Goal: Task Accomplishment & Management: Manage account settings

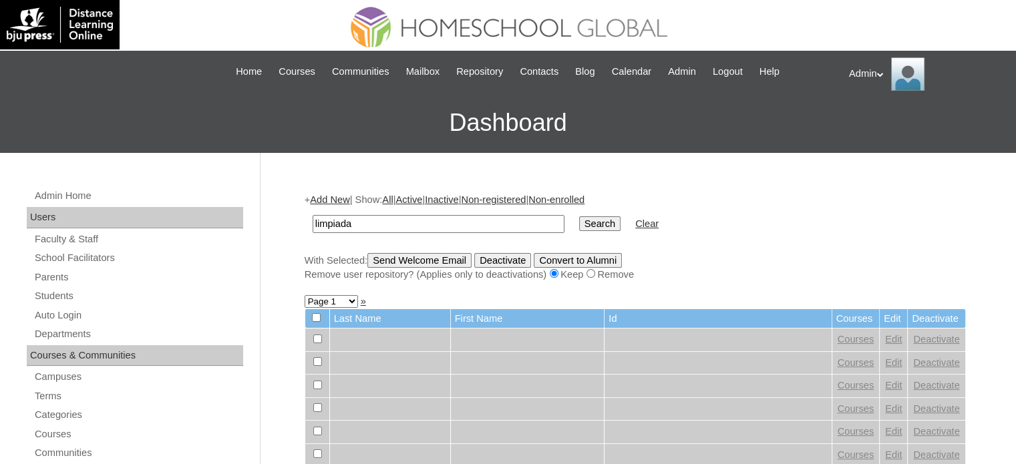
type input "limpiada"
click at [579, 227] on input "Search" at bounding box center [599, 224] width 41 height 15
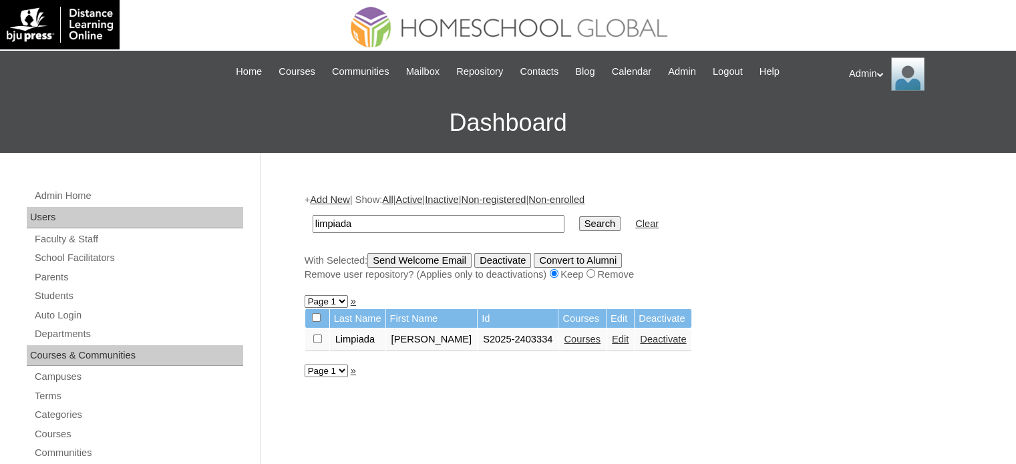
click at [581, 335] on link "Courses" at bounding box center [582, 339] width 37 height 11
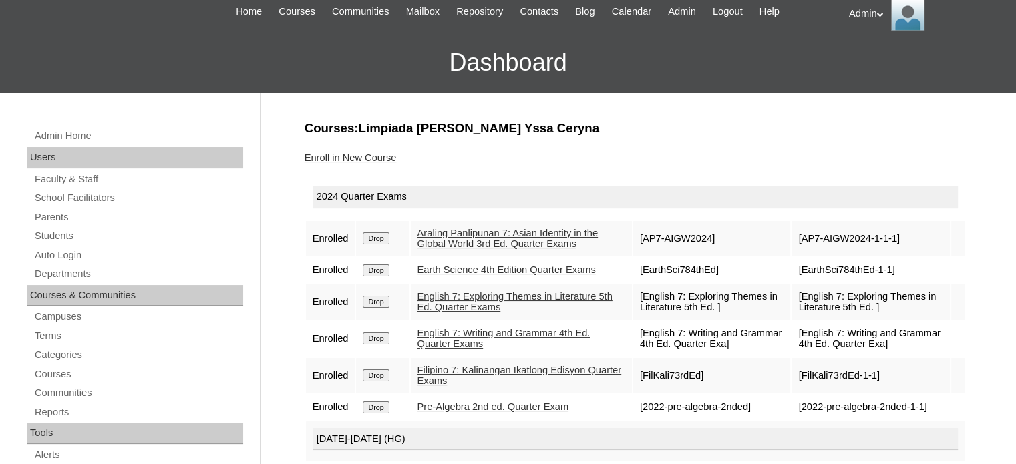
scroll to position [56, 0]
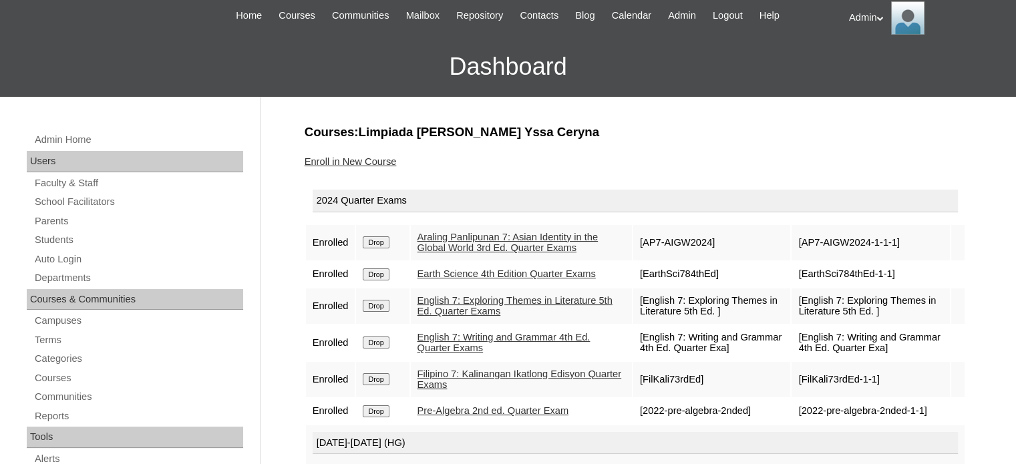
click at [369, 162] on link "Enroll in New Course" at bounding box center [351, 161] width 92 height 11
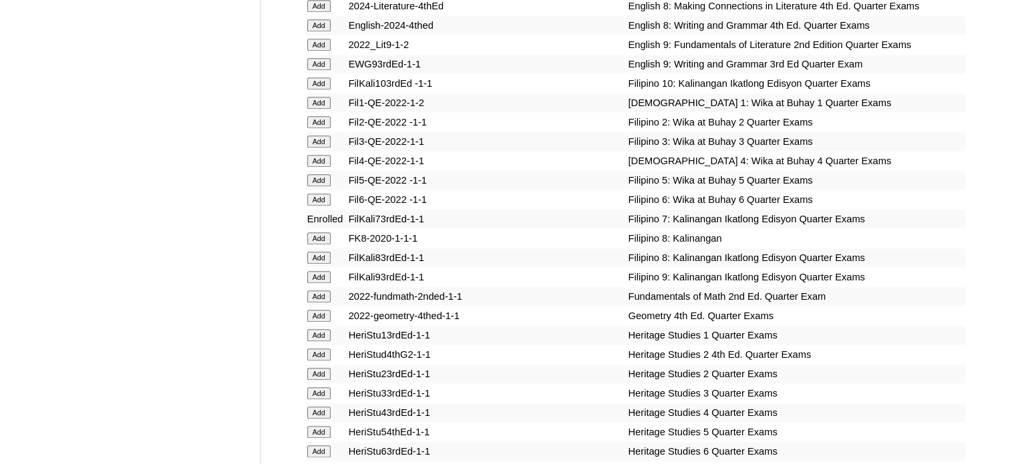
scroll to position [9170, 0]
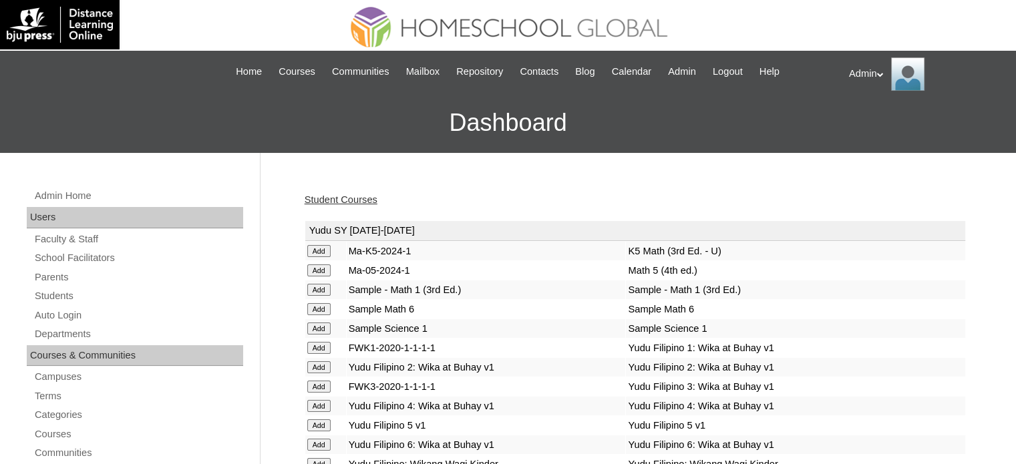
click at [337, 194] on link "Student Courses" at bounding box center [341, 199] width 73 height 11
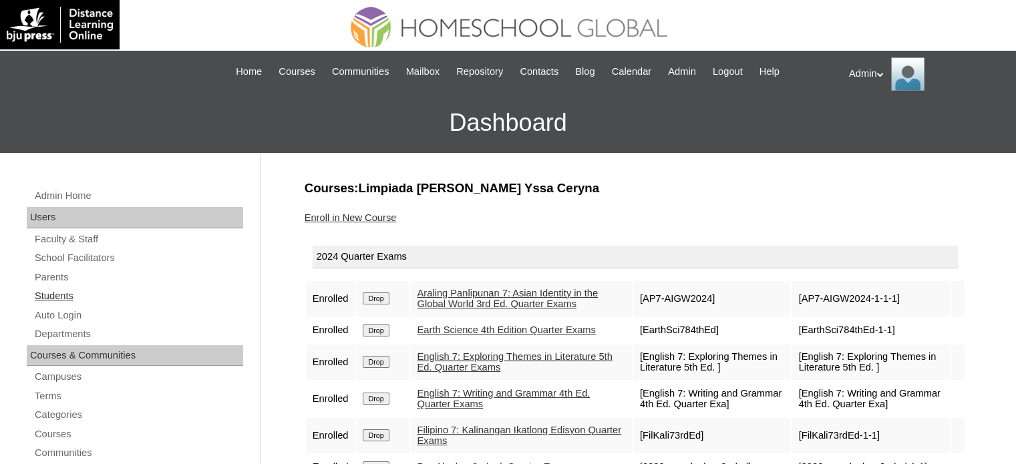
click at [53, 296] on link "Students" at bounding box center [138, 296] width 210 height 17
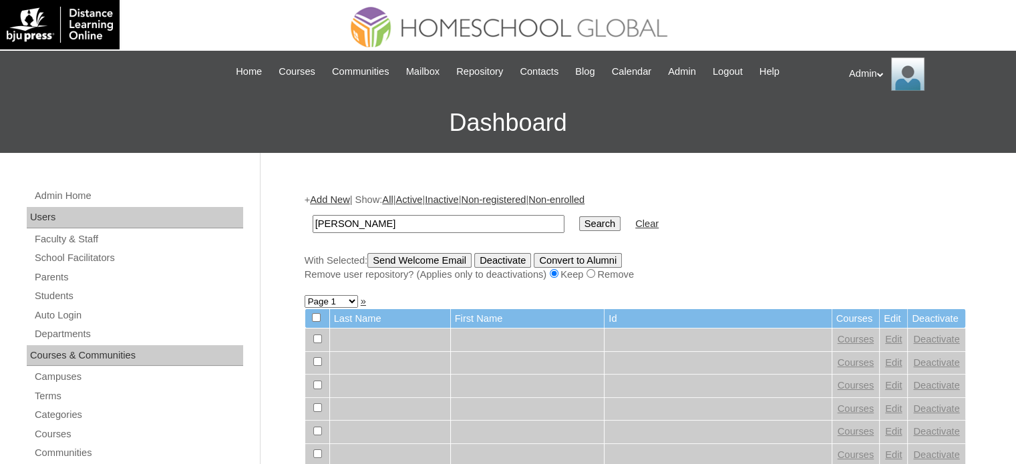
type input "[PERSON_NAME]"
click at [579, 223] on input "Search" at bounding box center [599, 224] width 41 height 15
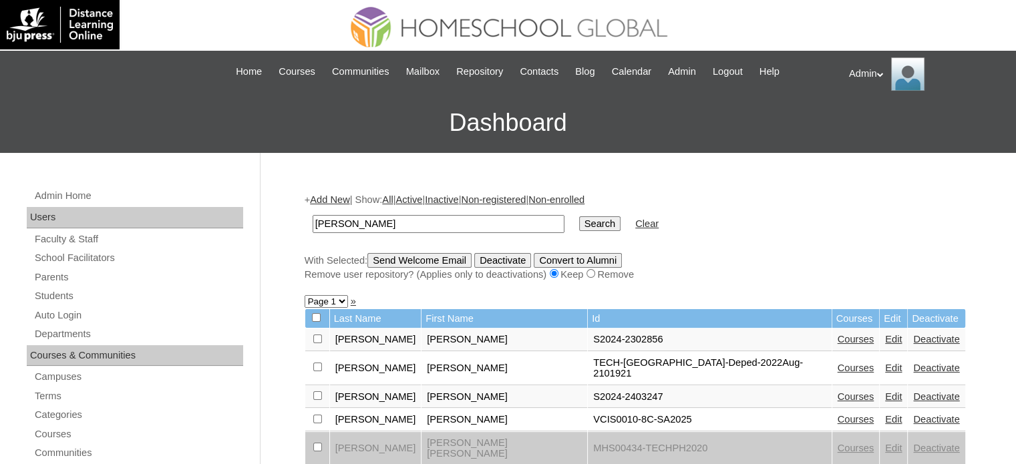
click at [885, 339] on link "Edit" at bounding box center [893, 339] width 17 height 11
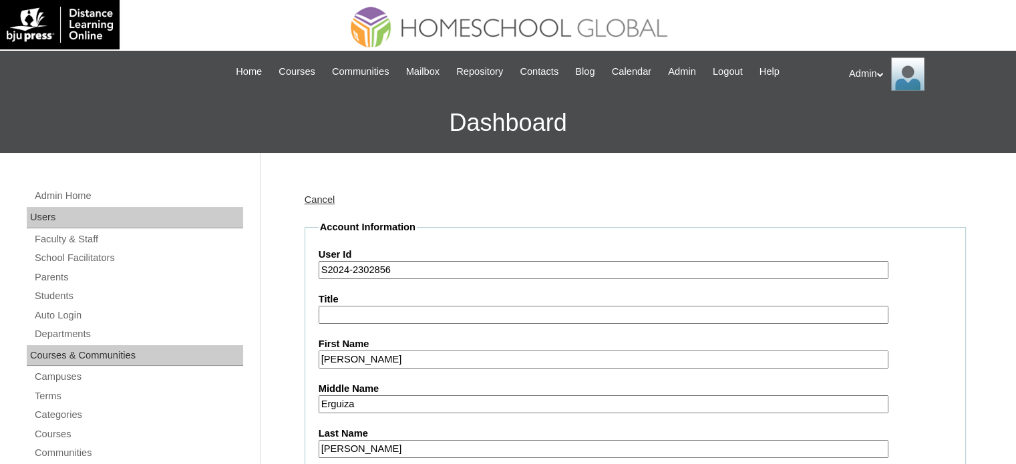
click at [346, 267] on input "S2024-2302856" at bounding box center [604, 270] width 570 height 18
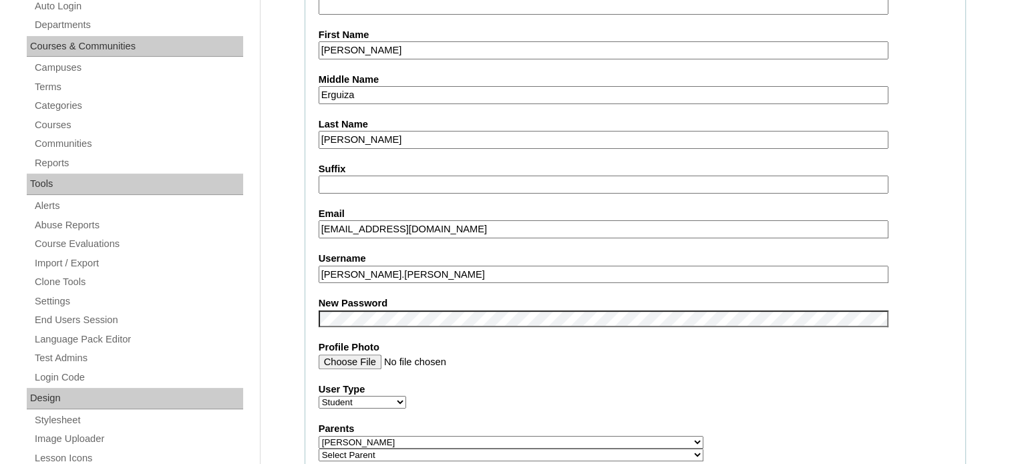
scroll to position [314, 0]
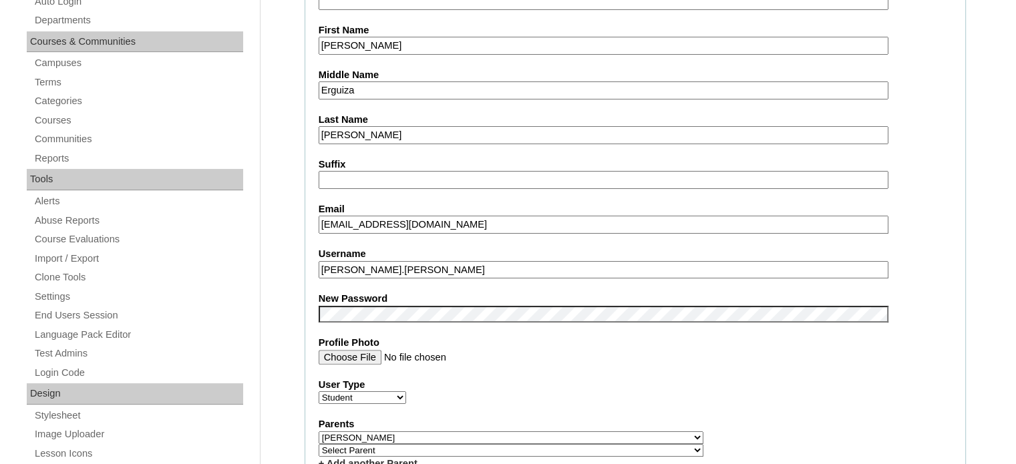
type input "S2025-2302856"
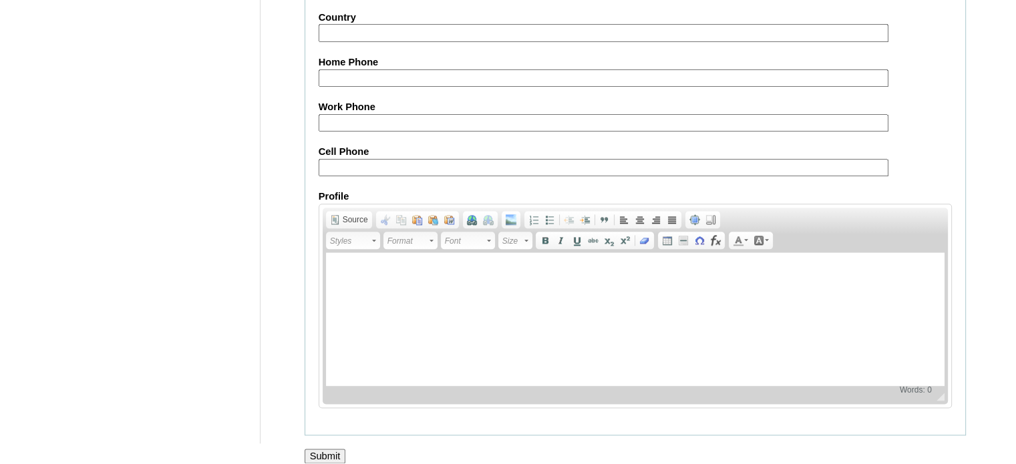
scroll to position [1556, 0]
click at [322, 450] on input "Submit" at bounding box center [325, 457] width 41 height 15
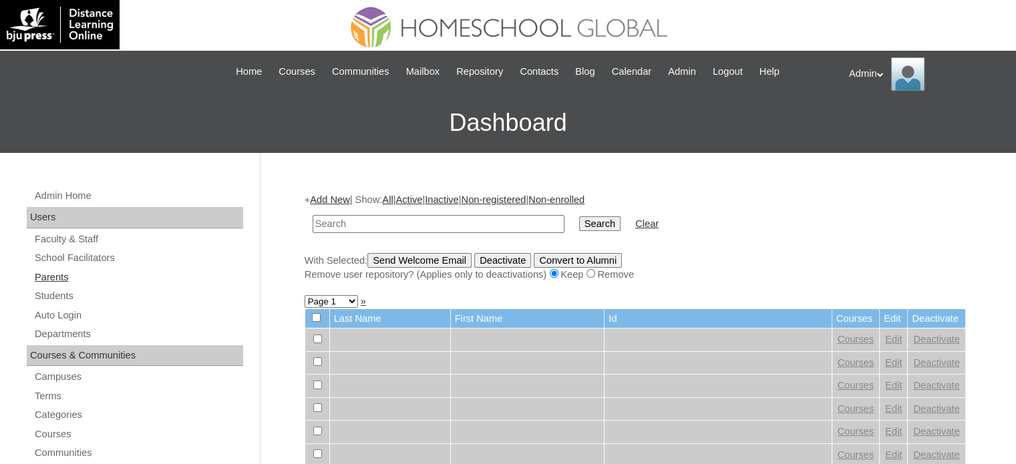
click at [43, 283] on link "Parents" at bounding box center [138, 277] width 210 height 17
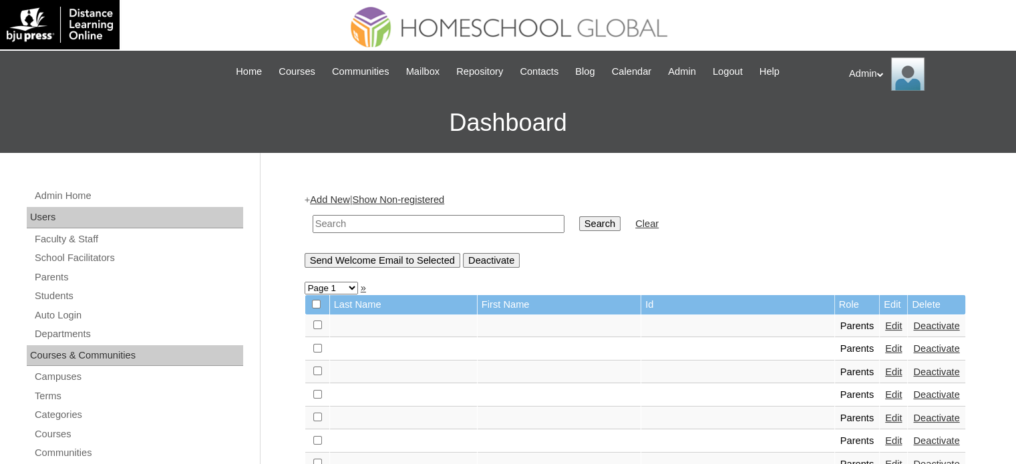
click at [438, 225] on input "text" at bounding box center [439, 224] width 252 height 18
type input "erguiza"
click at [579, 217] on input "Search" at bounding box center [599, 224] width 41 height 15
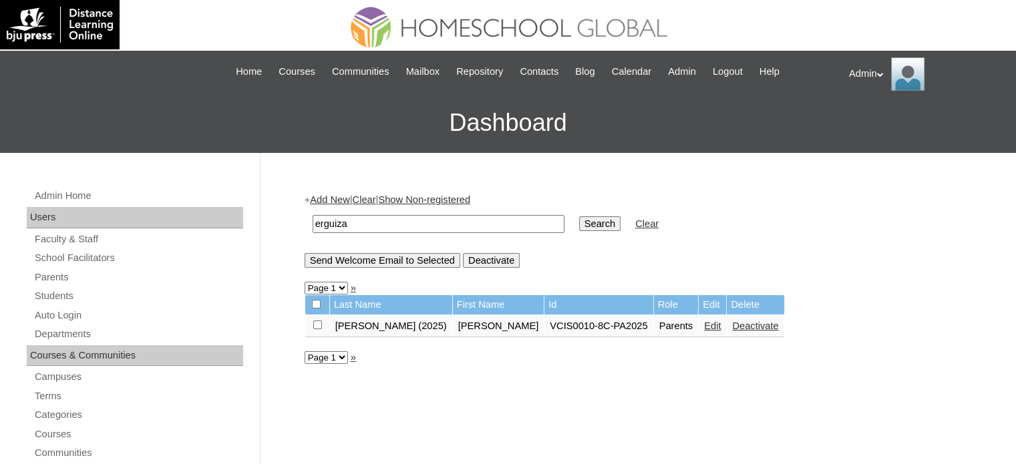
click at [386, 223] on input "erguiza" at bounding box center [439, 224] width 252 height 18
type input "e"
click at [78, 300] on link "Students" at bounding box center [138, 296] width 210 height 17
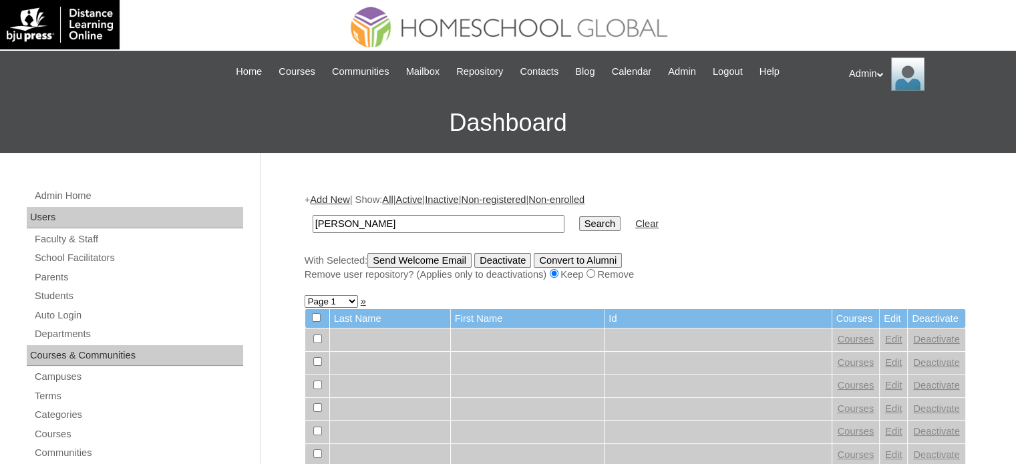
type input "[PERSON_NAME]"
click at [579, 225] on input "Search" at bounding box center [599, 224] width 41 height 15
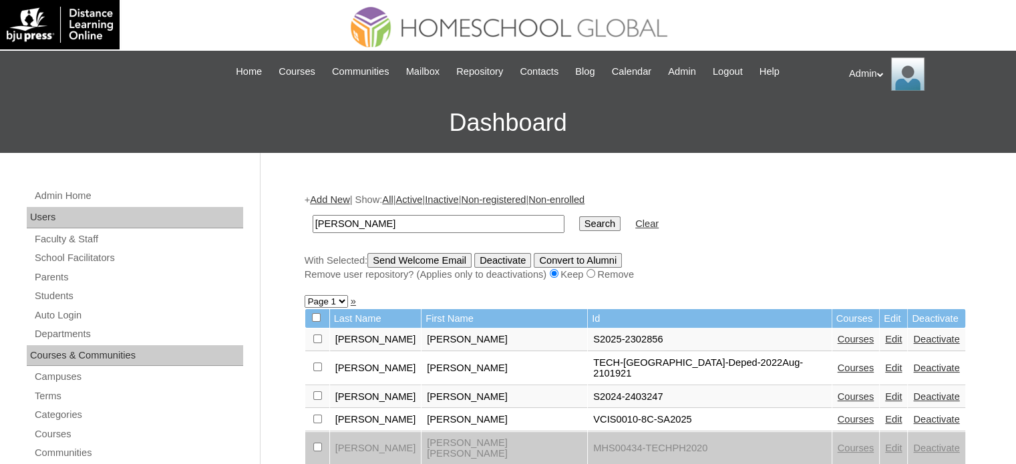
click at [885, 339] on link "Edit" at bounding box center [893, 339] width 17 height 11
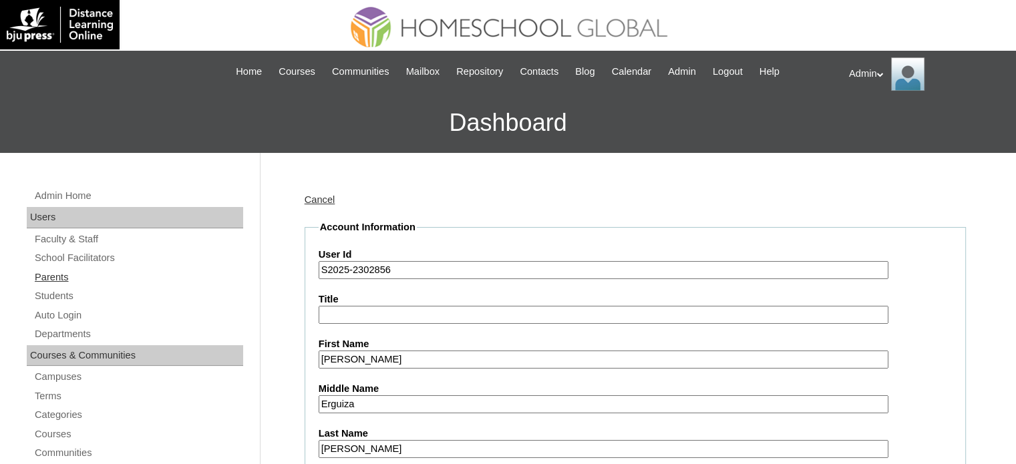
click at [55, 277] on link "Parents" at bounding box center [138, 277] width 210 height 17
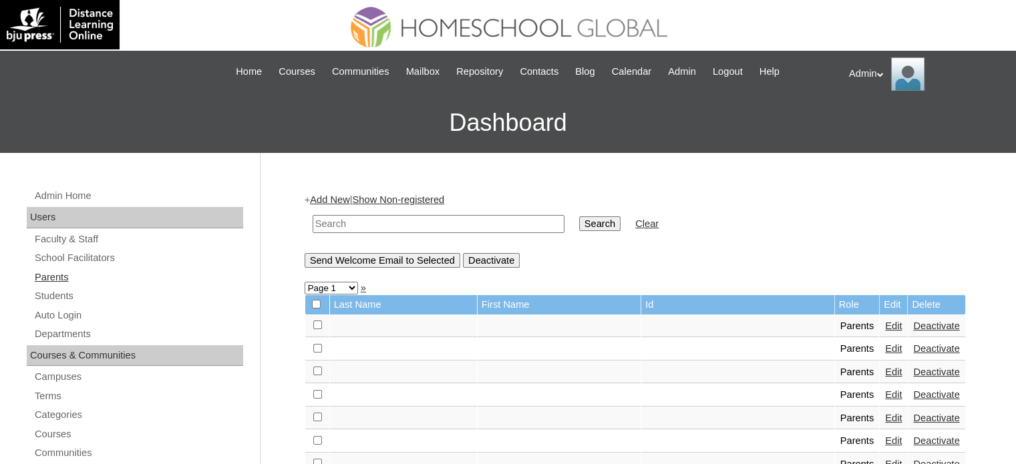
click at [64, 272] on link "Parents" at bounding box center [138, 277] width 210 height 17
click at [384, 227] on input "text" at bounding box center [439, 224] width 252 height 18
type input "[PERSON_NAME]"
click at [579, 218] on input "Search" at bounding box center [599, 224] width 41 height 15
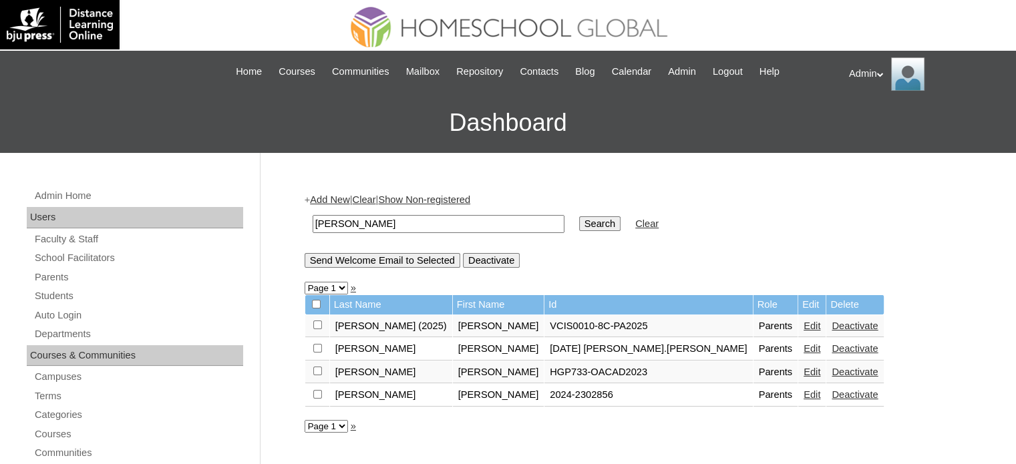
click at [804, 394] on link "Edit" at bounding box center [812, 395] width 17 height 11
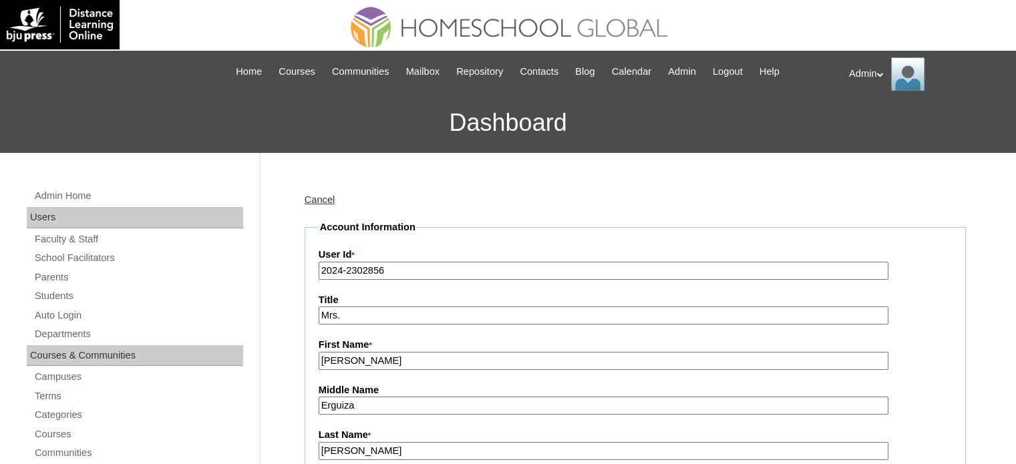
click at [339, 270] on input "2024-2302856" at bounding box center [604, 271] width 570 height 18
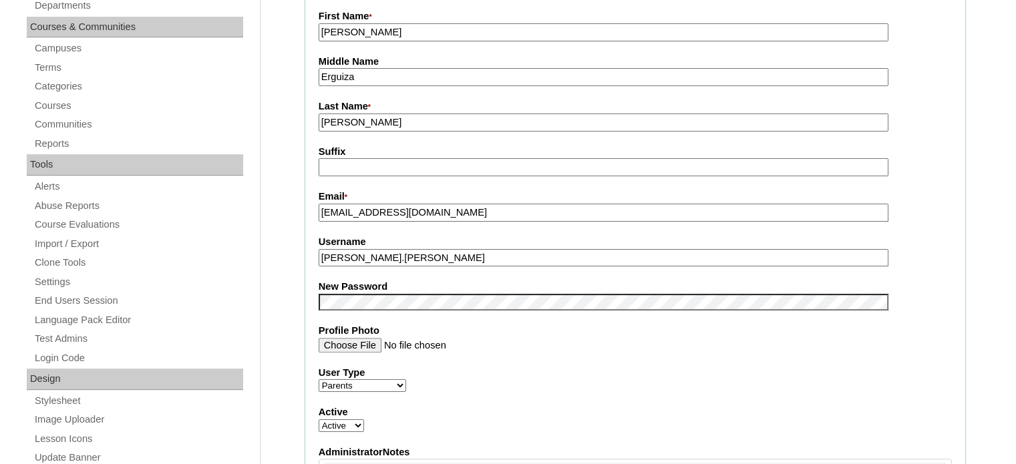
scroll to position [334, 0]
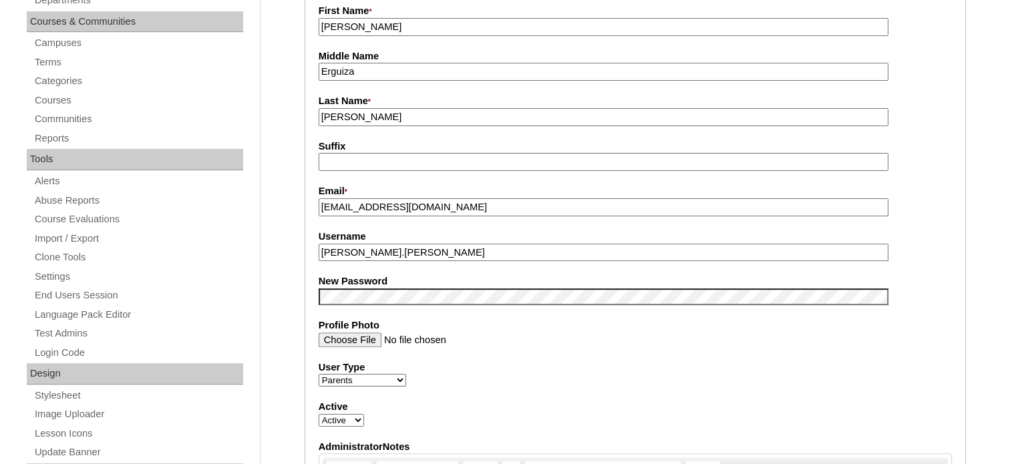
type input "2025-2302856"
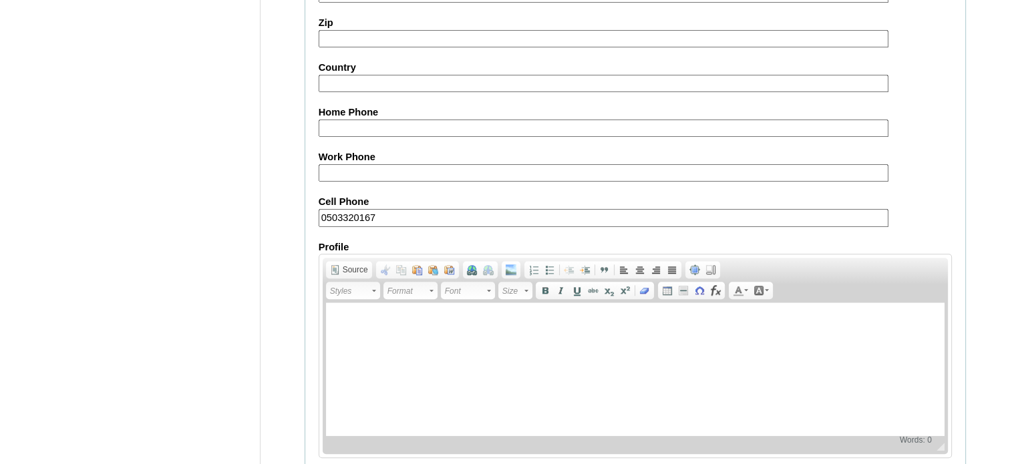
scroll to position [1278, 0]
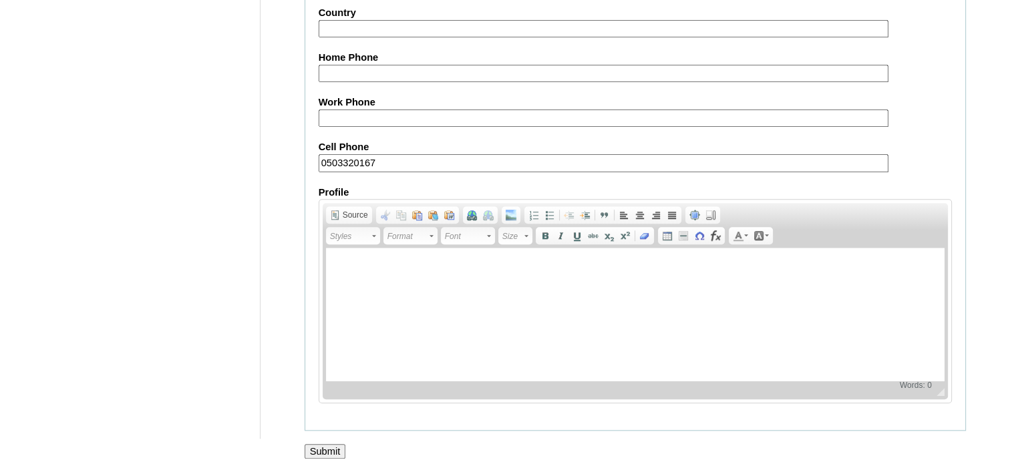
click at [337, 444] on input "Submit" at bounding box center [325, 451] width 41 height 15
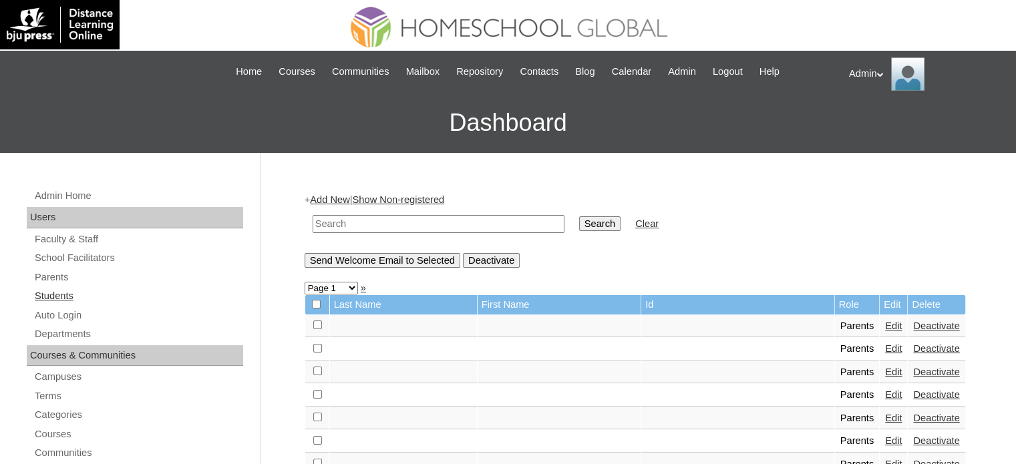
click at [57, 293] on link "Students" at bounding box center [138, 296] width 210 height 17
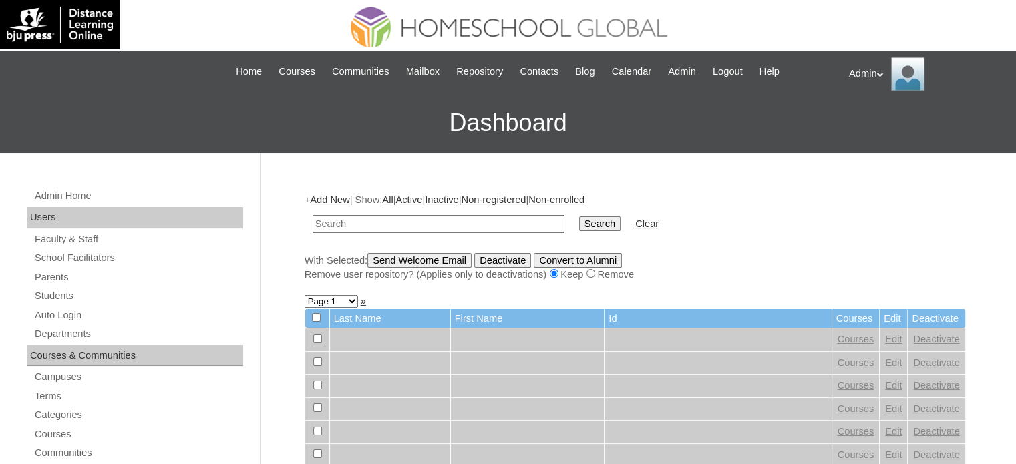
click at [481, 225] on input "text" at bounding box center [439, 224] width 252 height 18
type input "Vitug"
click at [579, 219] on input "Search" at bounding box center [599, 224] width 41 height 15
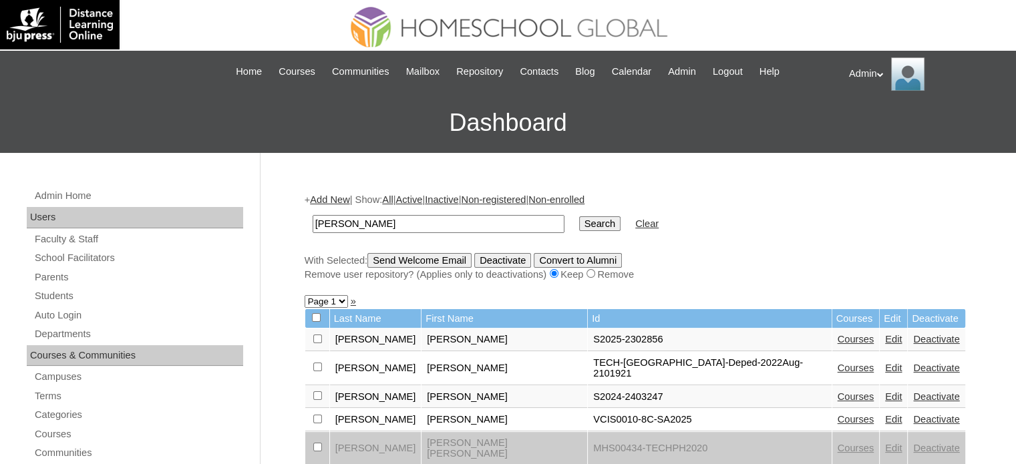
click at [838, 340] on link "Courses" at bounding box center [856, 339] width 37 height 11
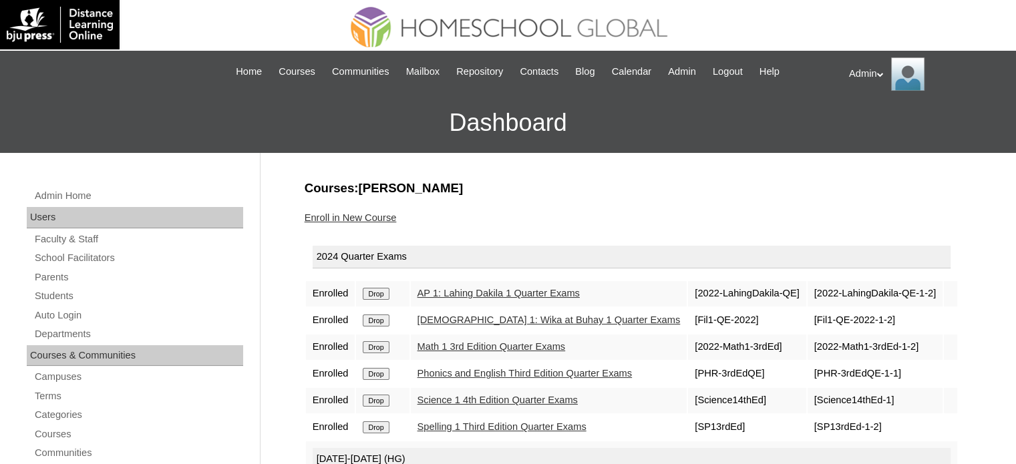
click at [376, 296] on input "Drop" at bounding box center [376, 294] width 26 height 12
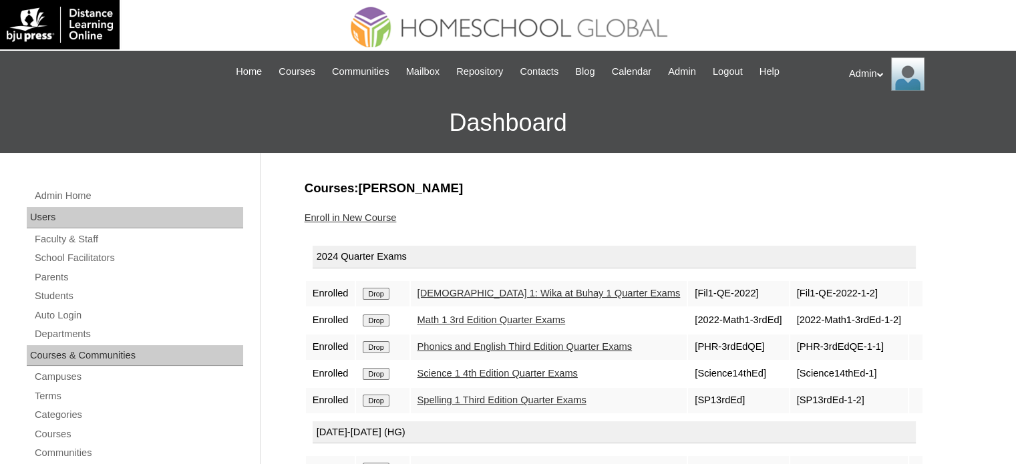
click at [376, 296] on input "Drop" at bounding box center [376, 294] width 26 height 12
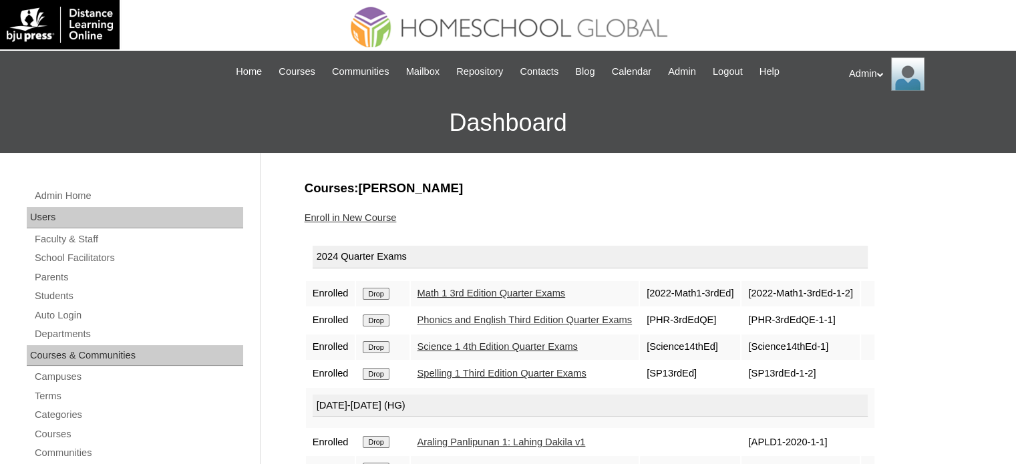
click at [376, 296] on input "Drop" at bounding box center [376, 294] width 26 height 12
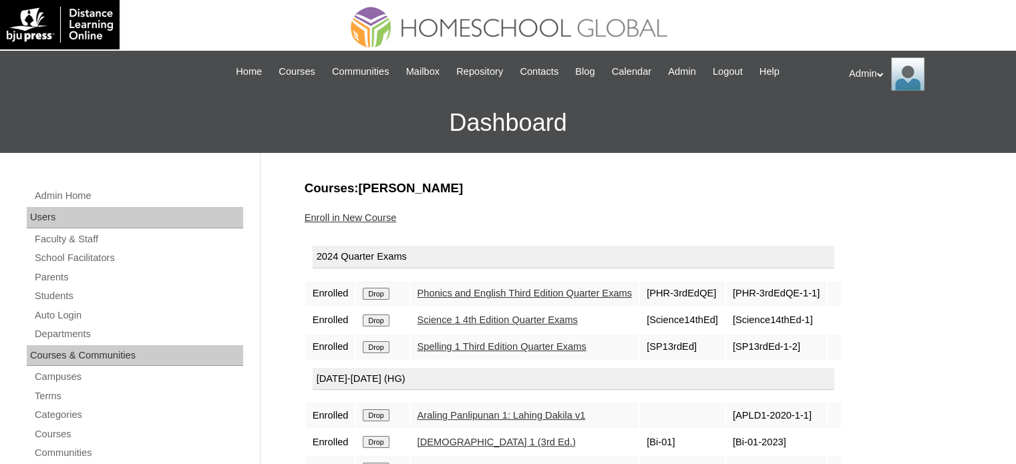
click at [374, 291] on input "Drop" at bounding box center [376, 294] width 26 height 12
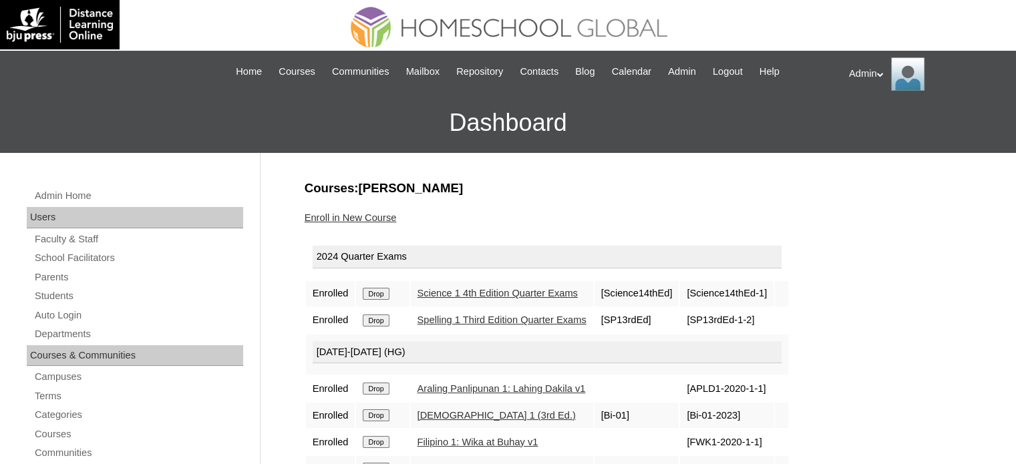
click at [374, 291] on input "Drop" at bounding box center [376, 294] width 26 height 12
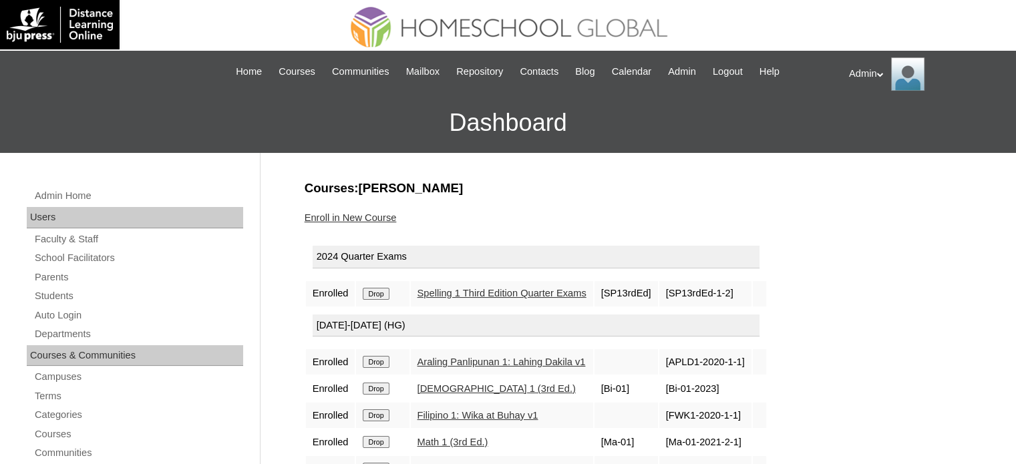
click at [374, 291] on input "Drop" at bounding box center [376, 294] width 26 height 12
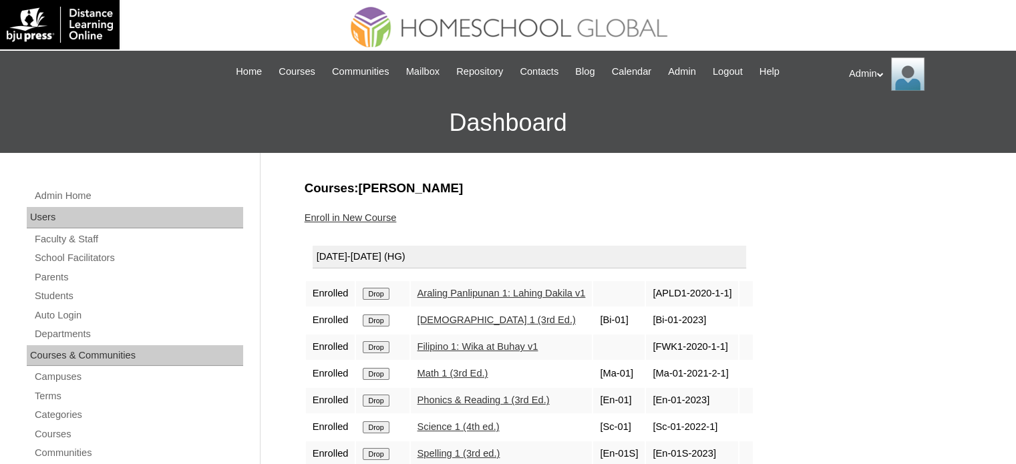
click at [382, 296] on input "Drop" at bounding box center [376, 294] width 26 height 12
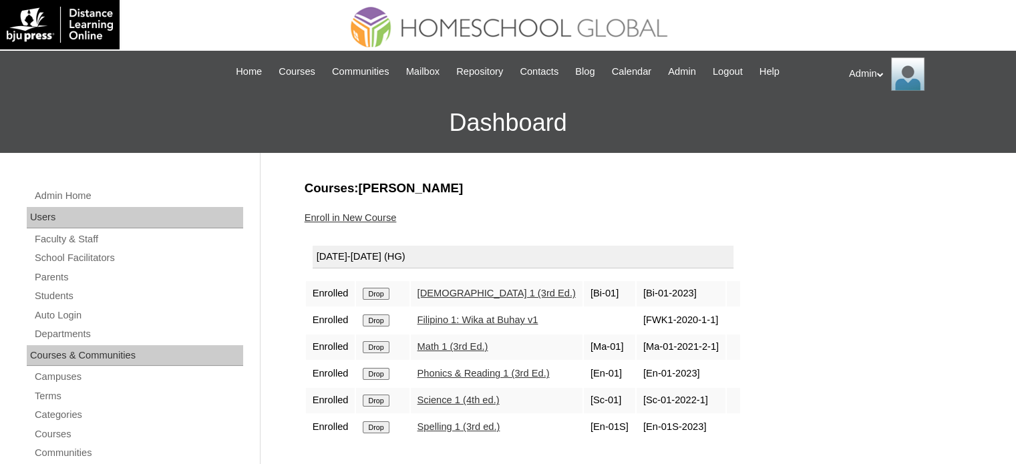
click at [382, 296] on input "Drop" at bounding box center [376, 294] width 26 height 12
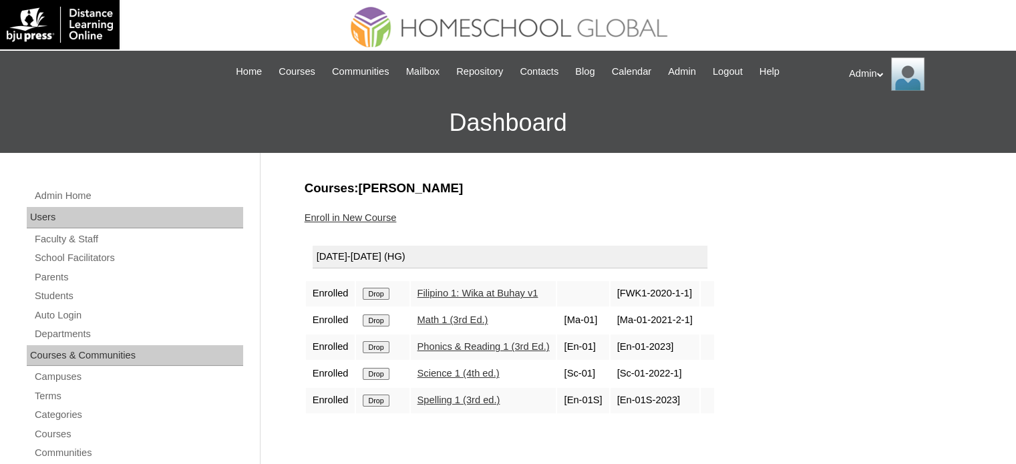
click at [382, 296] on input "Drop" at bounding box center [376, 294] width 26 height 12
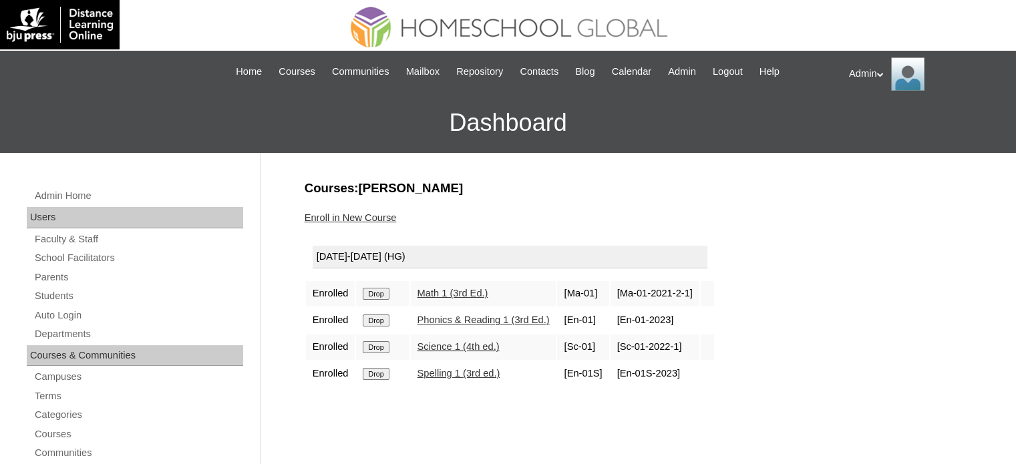
click at [382, 296] on input "Drop" at bounding box center [376, 294] width 26 height 12
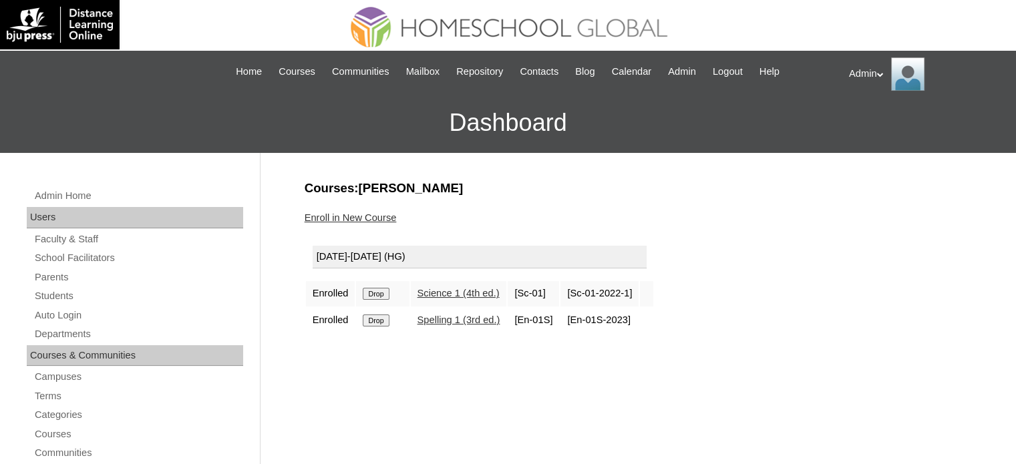
click at [382, 296] on input "Drop" at bounding box center [376, 294] width 26 height 12
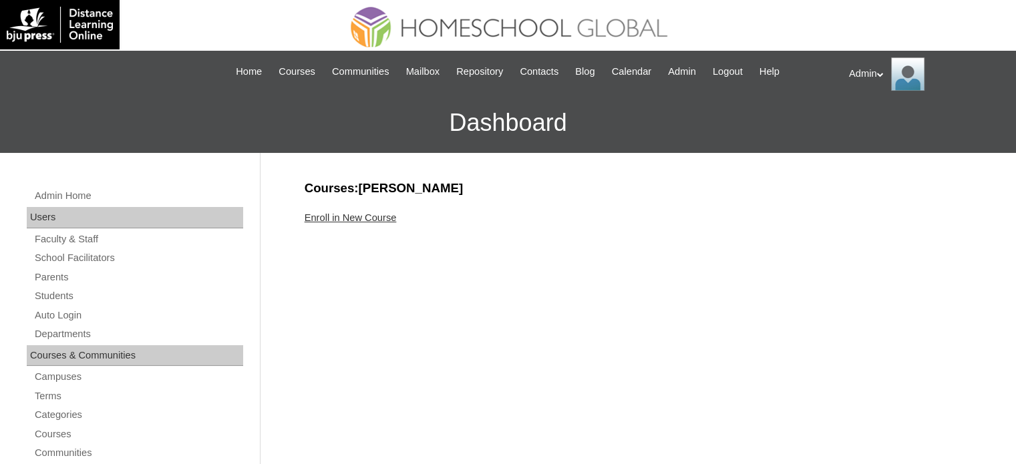
click at [372, 213] on link "Enroll in New Course" at bounding box center [351, 218] width 92 height 11
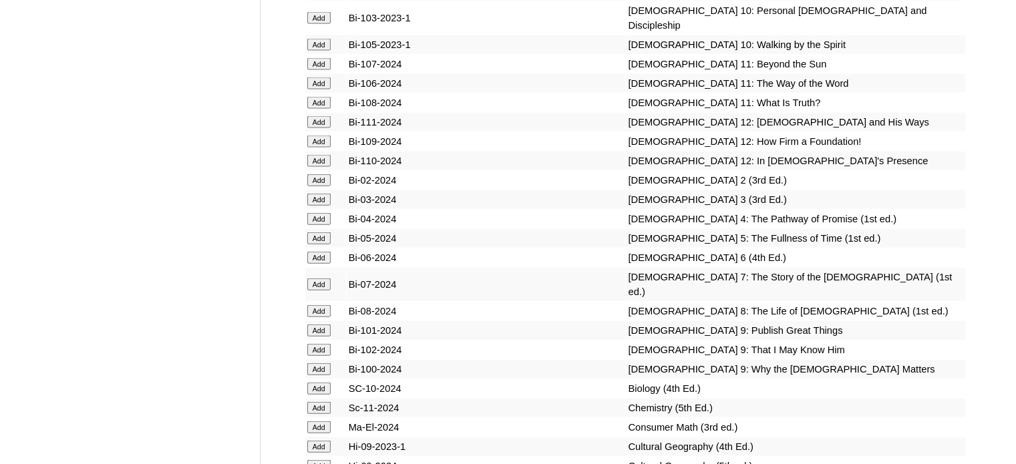
scroll to position [8381, 0]
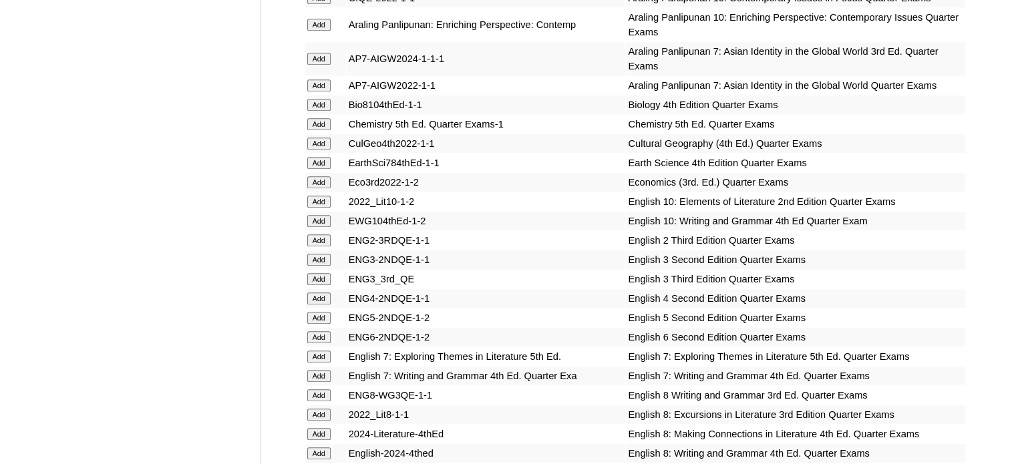
scroll to position [6105, 0]
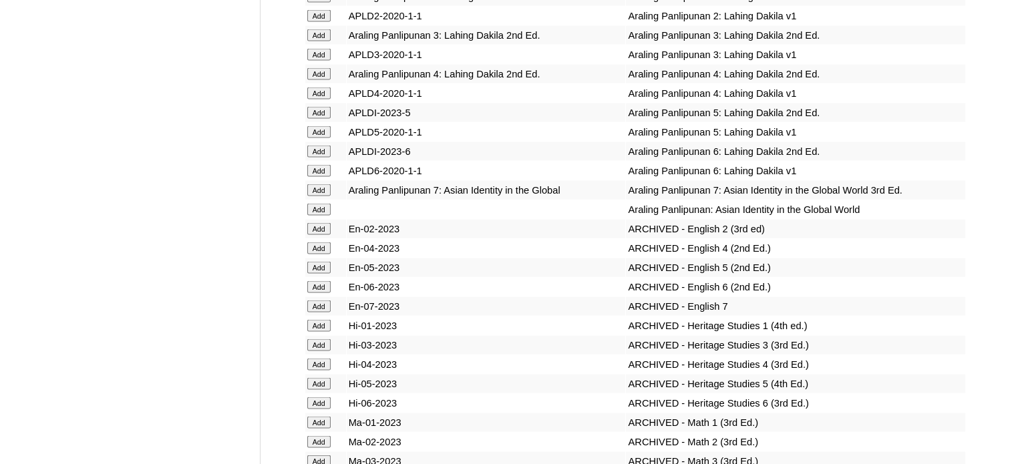
scroll to position [8804, 0]
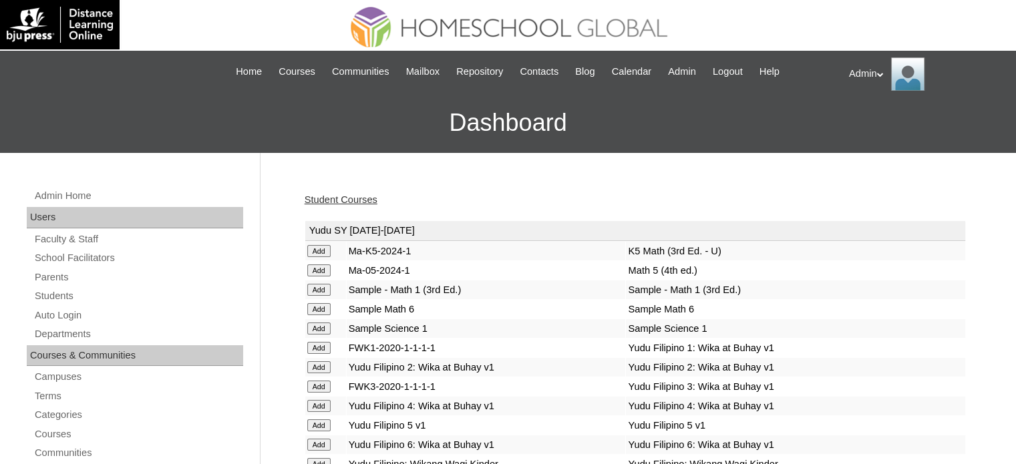
scroll to position [4717, 0]
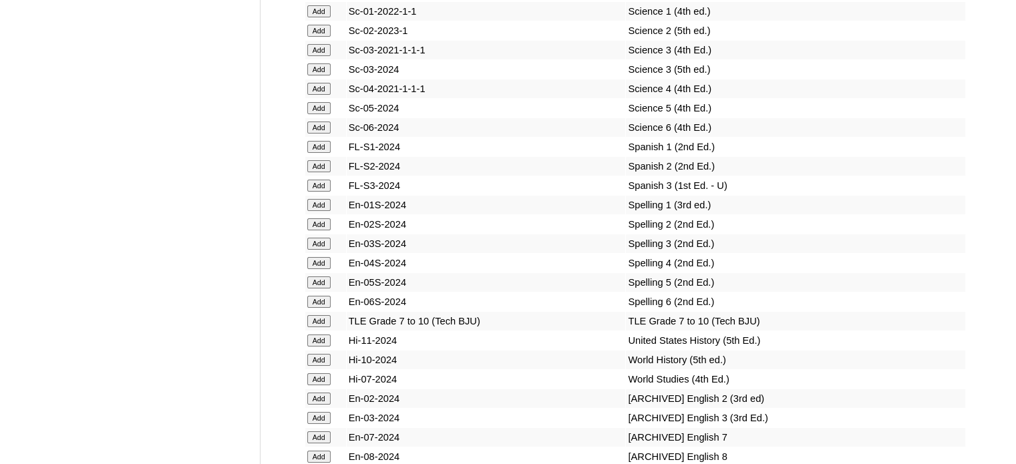
scroll to position [7168, 0]
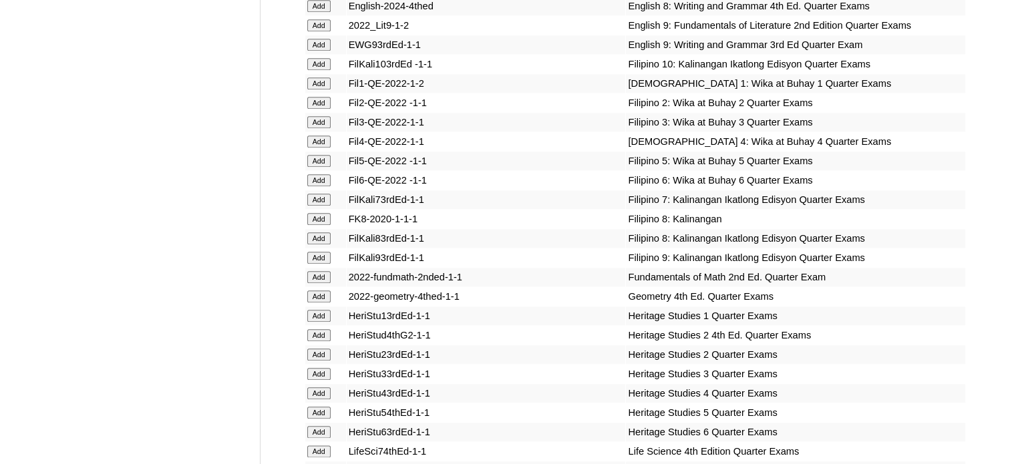
scroll to position [6822, 0]
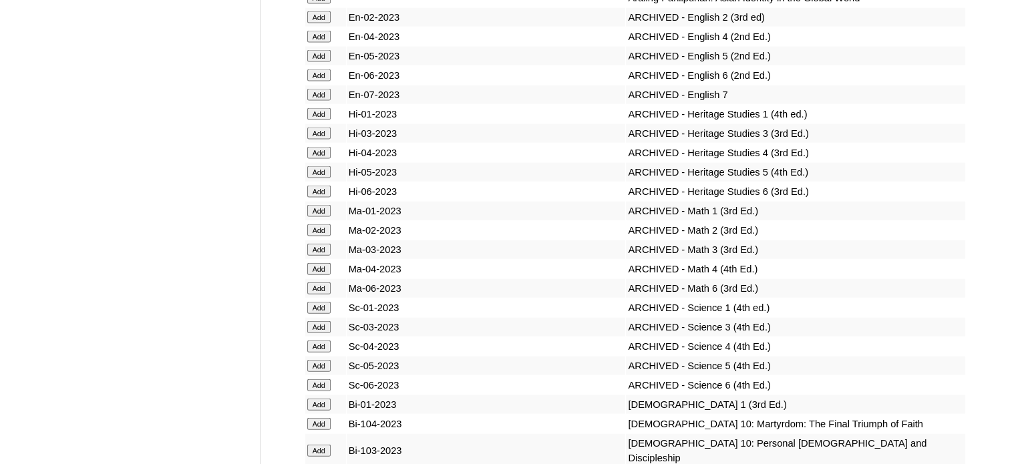
scroll to position [9670, 0]
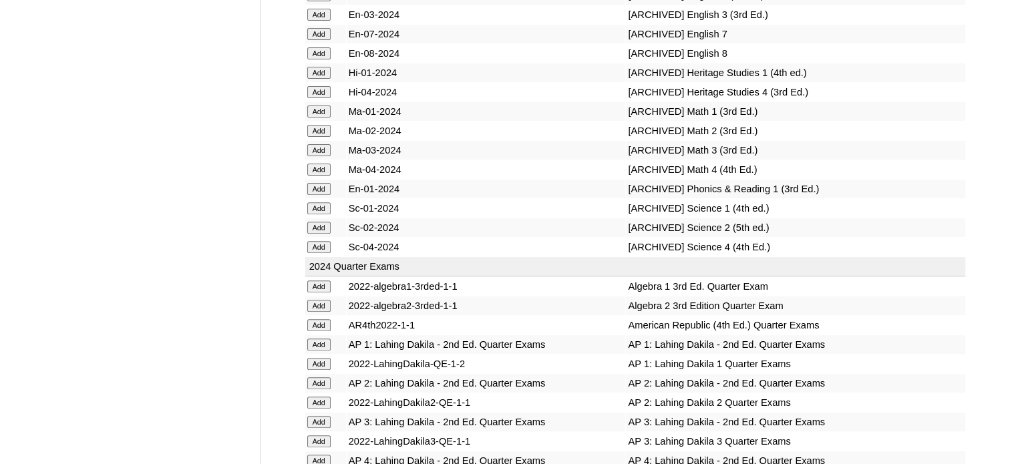
scroll to position [7033, 0]
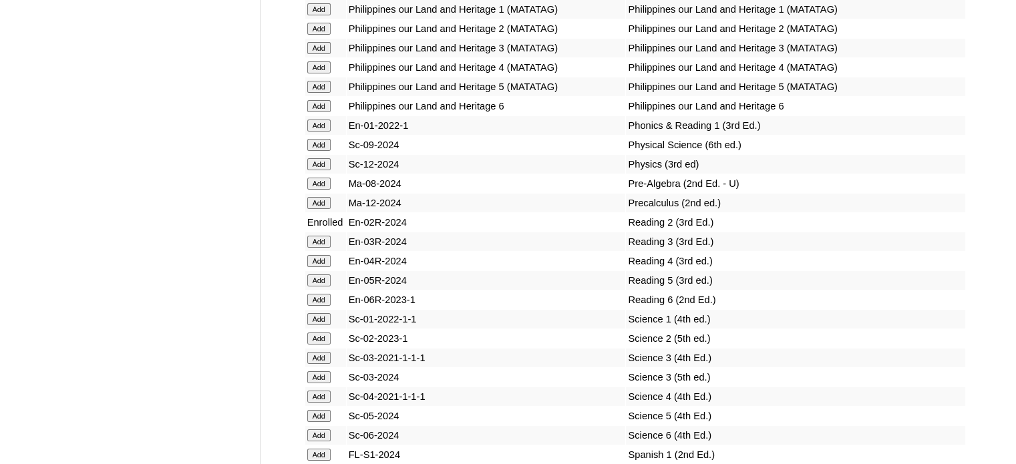
scroll to position [9882, 0]
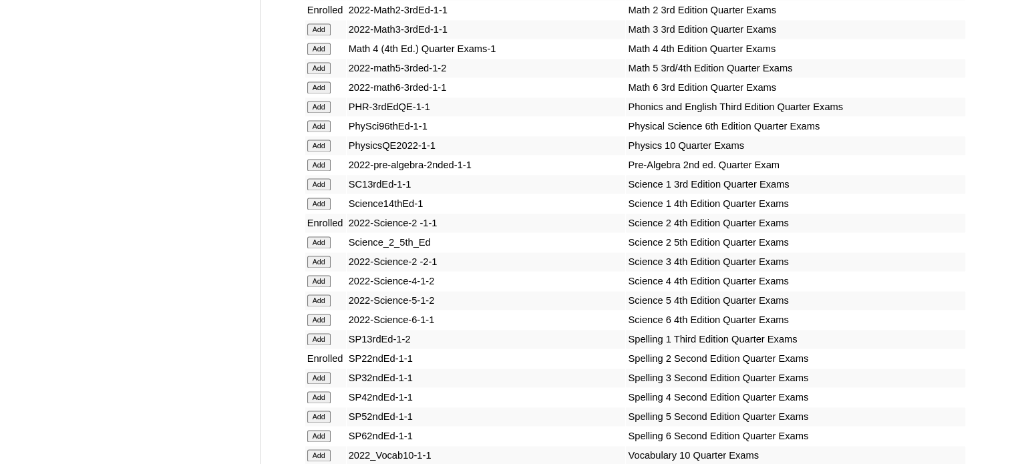
scroll to position [9997, 0]
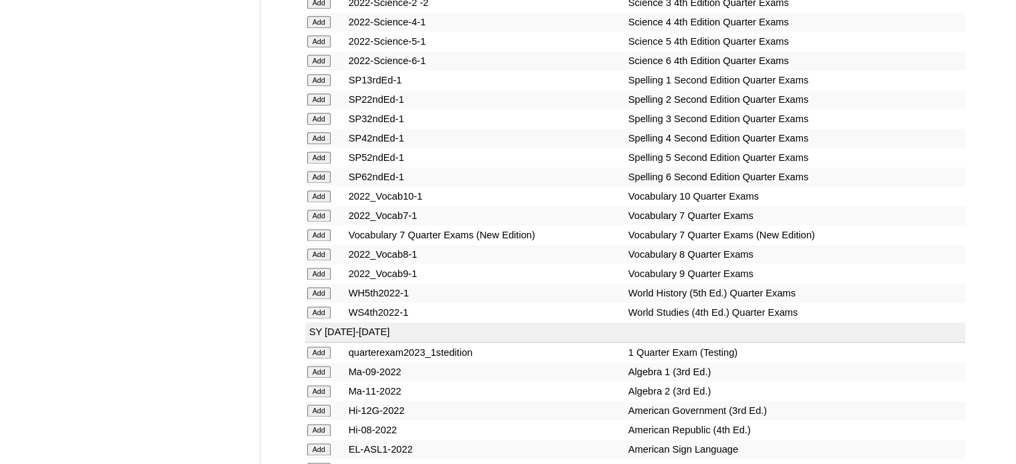
scroll to position [9343, 0]
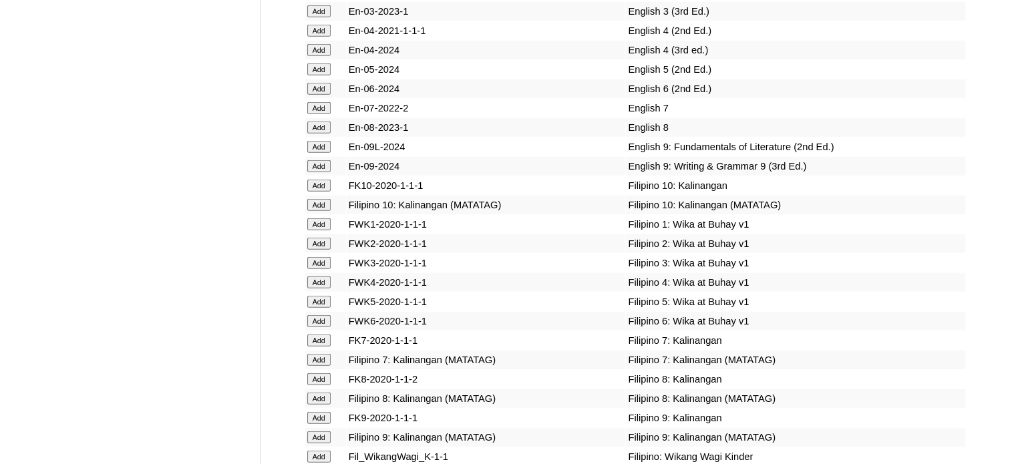
scroll to position [6437, 0]
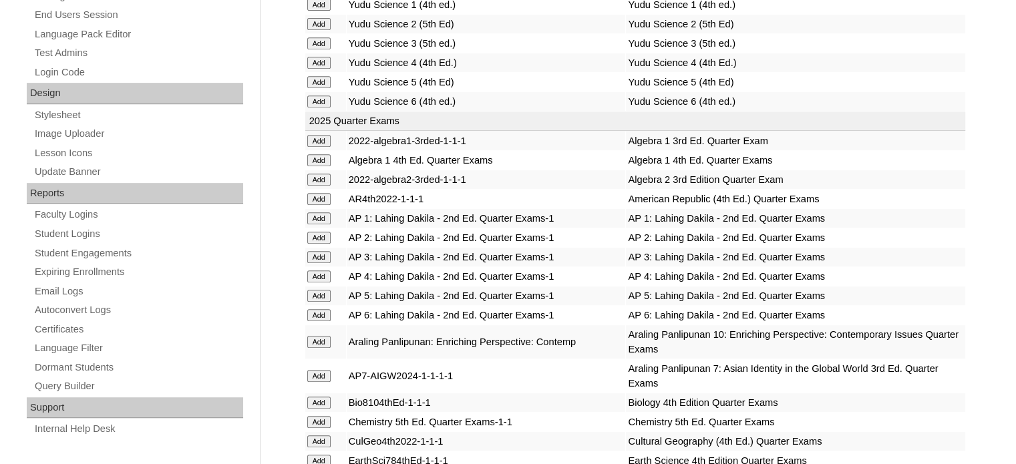
scroll to position [5680, 0]
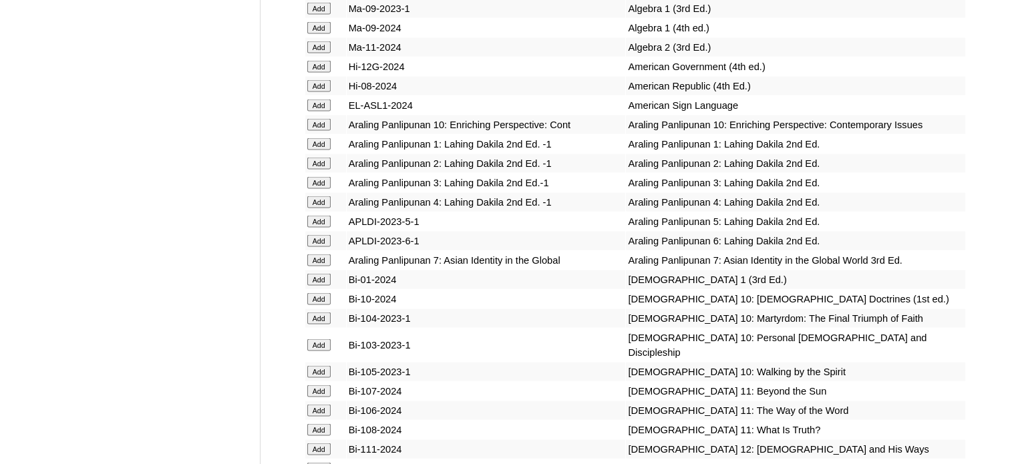
scroll to position [7573, 0]
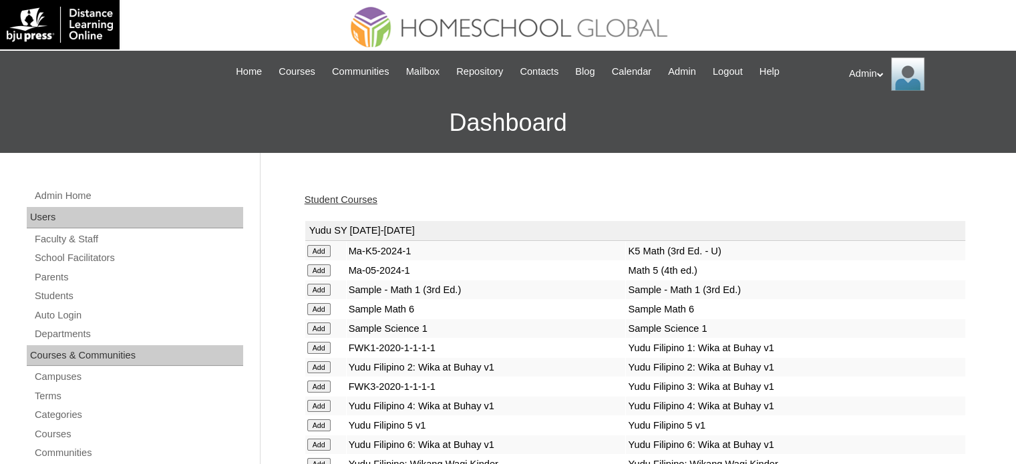
click at [341, 196] on link "Student Courses" at bounding box center [341, 199] width 73 height 11
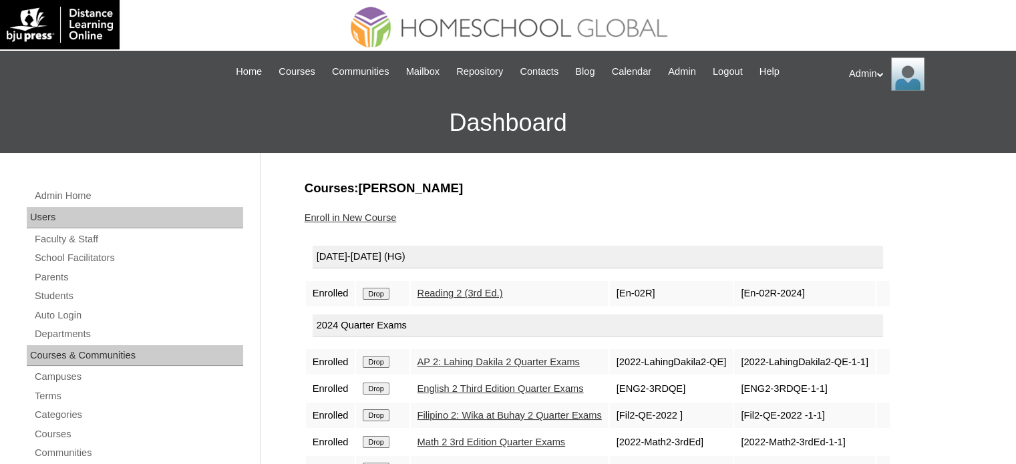
click at [380, 293] on input "Drop" at bounding box center [376, 294] width 26 height 12
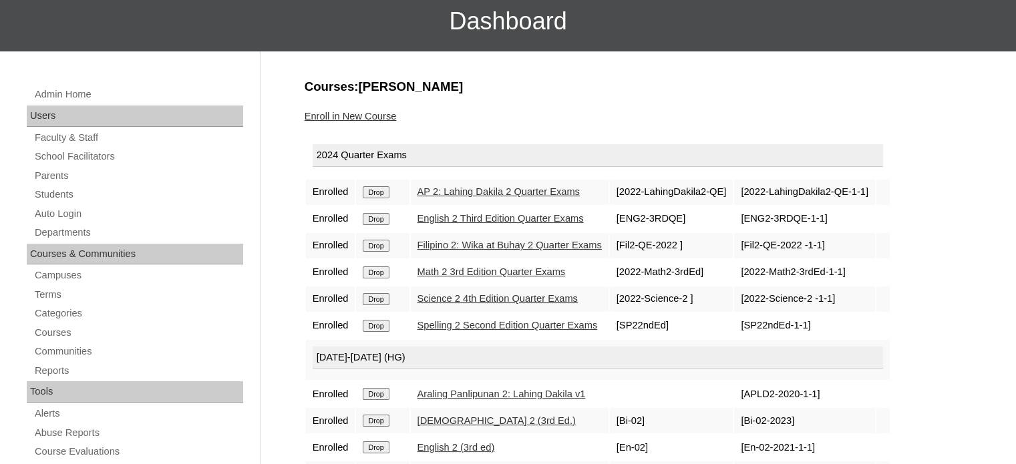
scroll to position [100, 0]
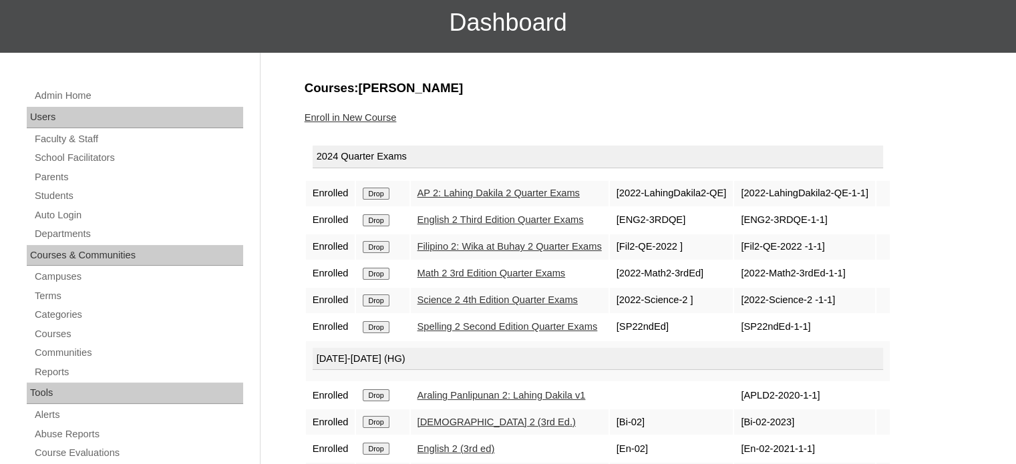
click at [375, 115] on link "Enroll in New Course" at bounding box center [351, 117] width 92 height 11
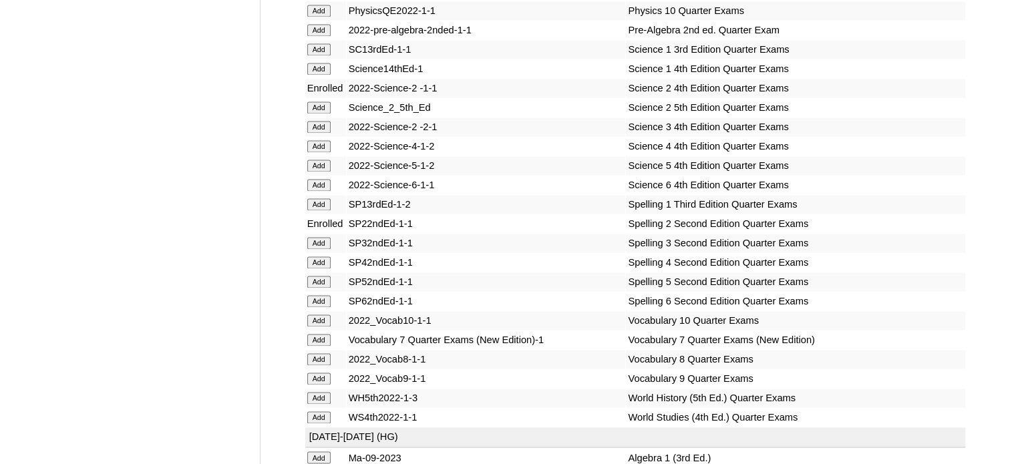
scroll to position [10190, 0]
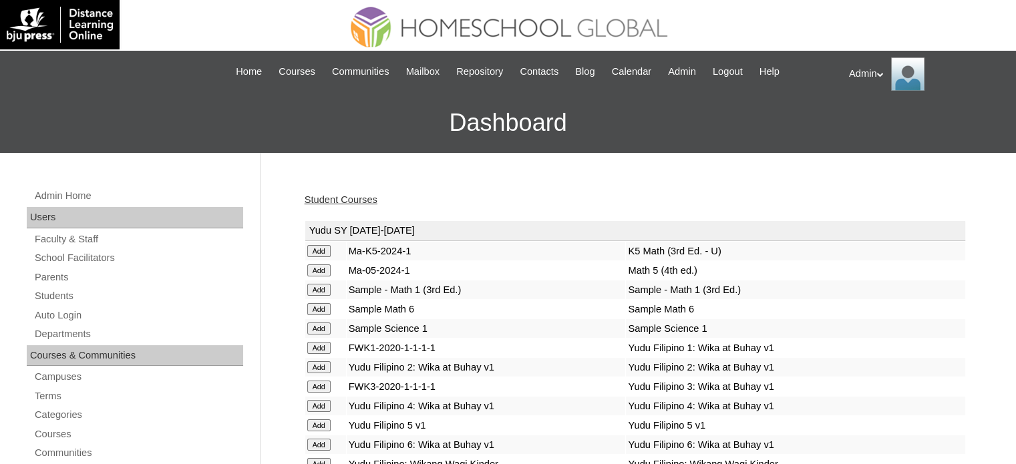
click at [333, 198] on link "Student Courses" at bounding box center [341, 199] width 73 height 11
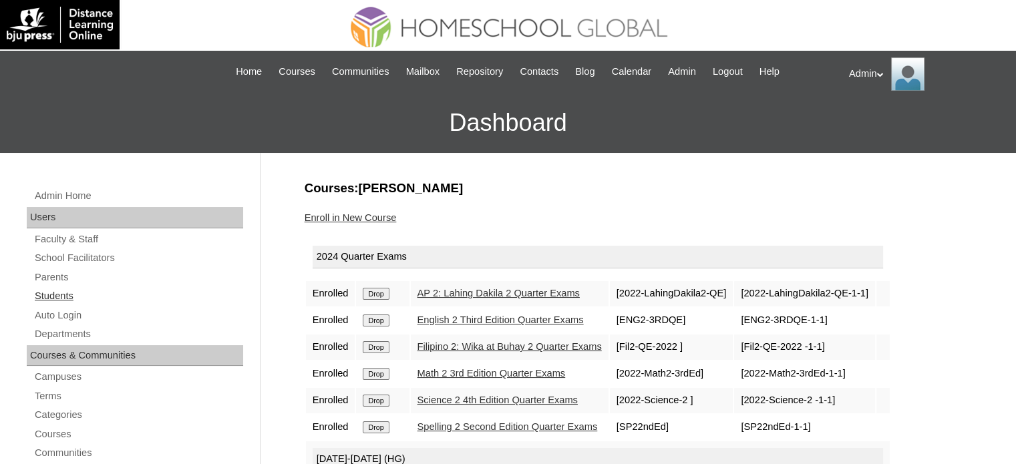
click at [57, 296] on link "Students" at bounding box center [138, 296] width 210 height 17
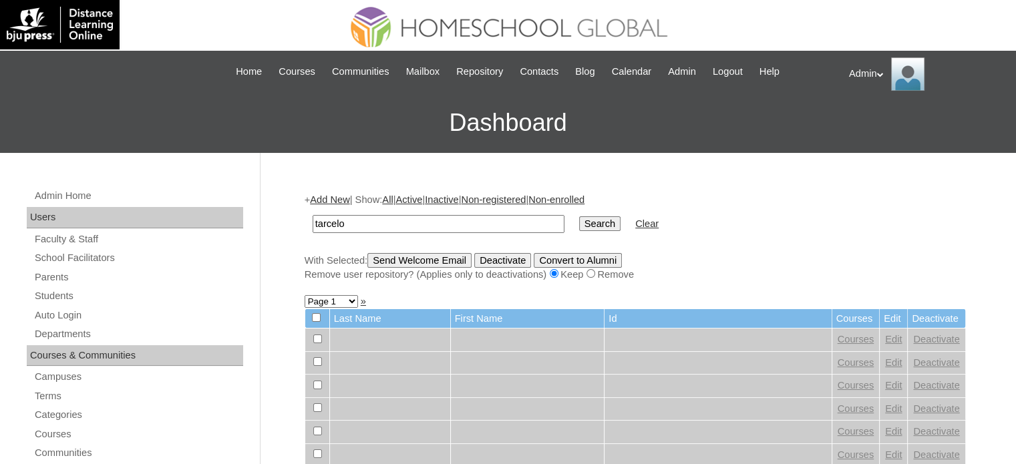
type input "Tarcelo"
click at [579, 217] on input "Search" at bounding box center [599, 224] width 41 height 15
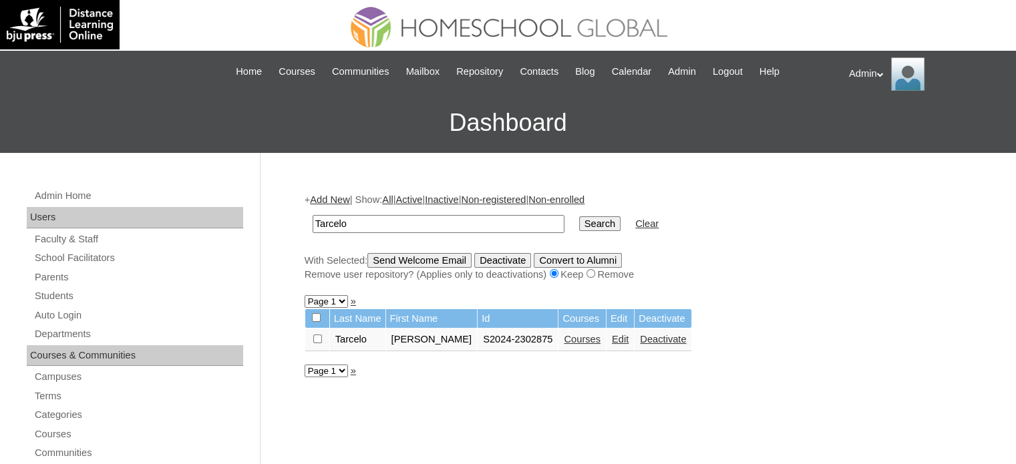
click at [612, 336] on link "Edit" at bounding box center [620, 339] width 17 height 11
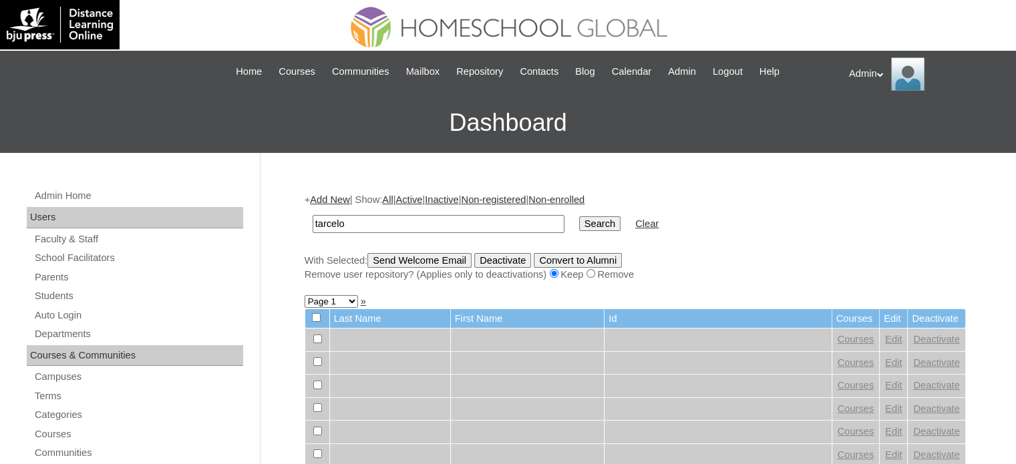
type input "Tarcelo"
click at [579, 217] on input "Search" at bounding box center [599, 224] width 41 height 15
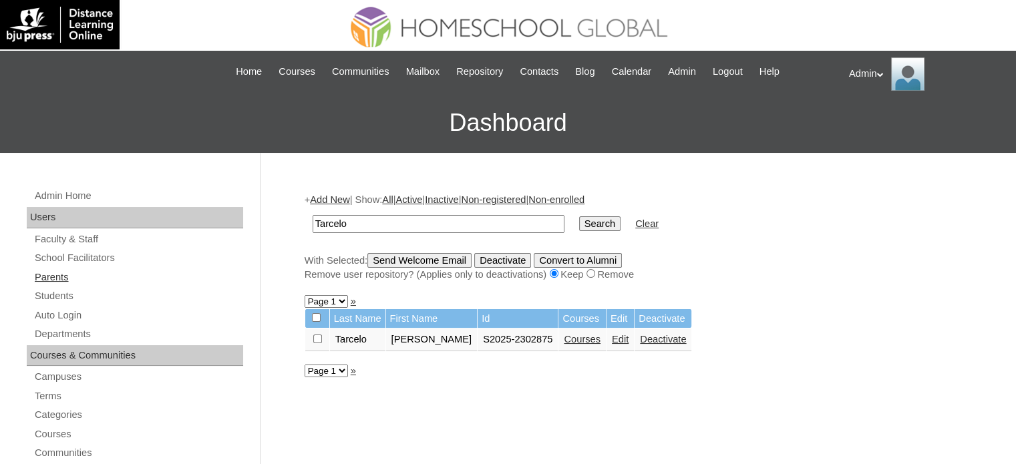
click at [66, 276] on link "Parents" at bounding box center [138, 277] width 210 height 17
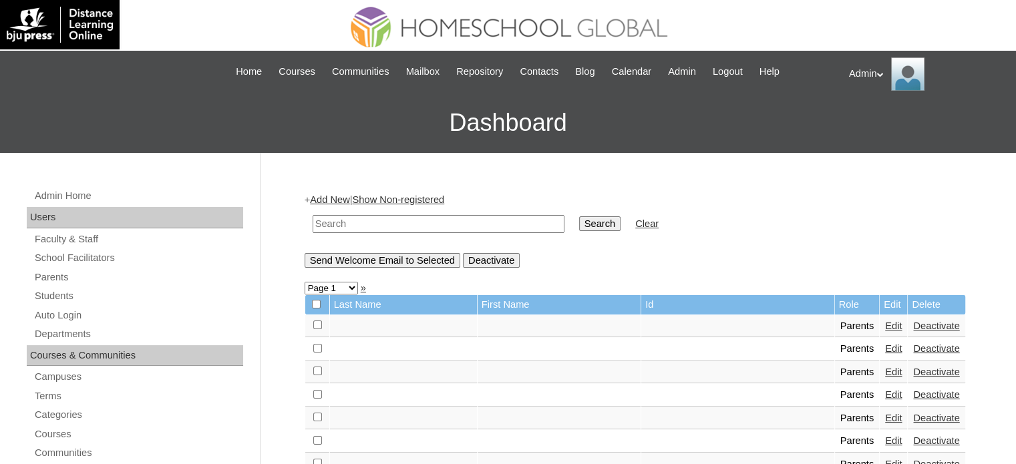
click at [361, 225] on input "text" at bounding box center [439, 224] width 252 height 18
type input "Tarcelo"
click at [579, 224] on input "Search" at bounding box center [599, 224] width 41 height 15
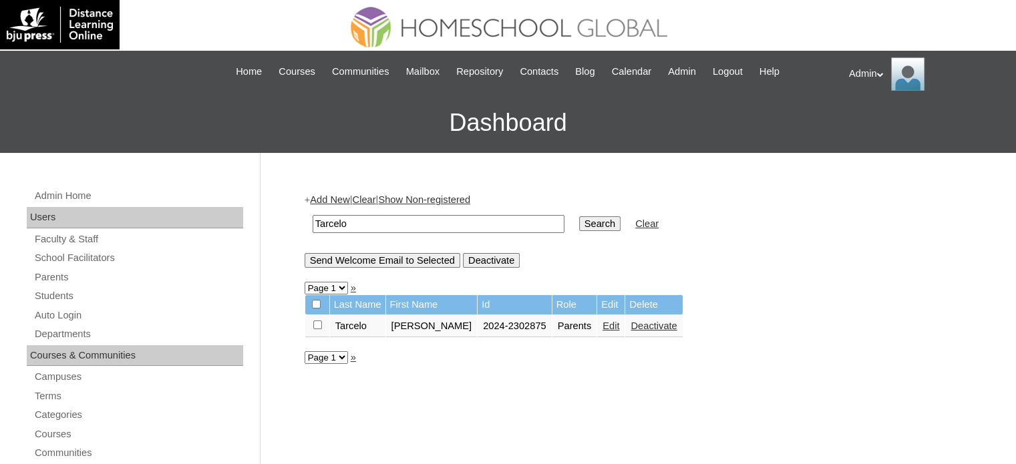
click at [603, 328] on link "Edit" at bounding box center [611, 326] width 17 height 11
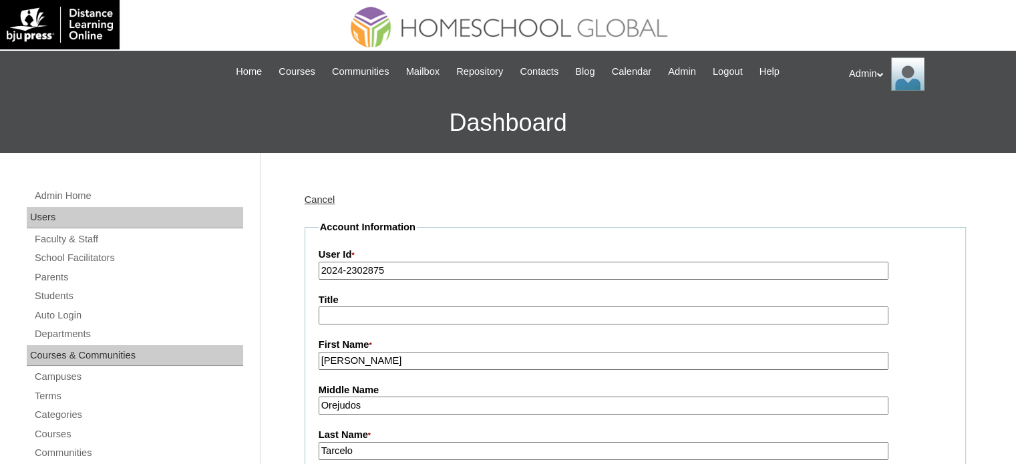
click at [340, 271] on input "2024-2302875" at bounding box center [604, 271] width 570 height 18
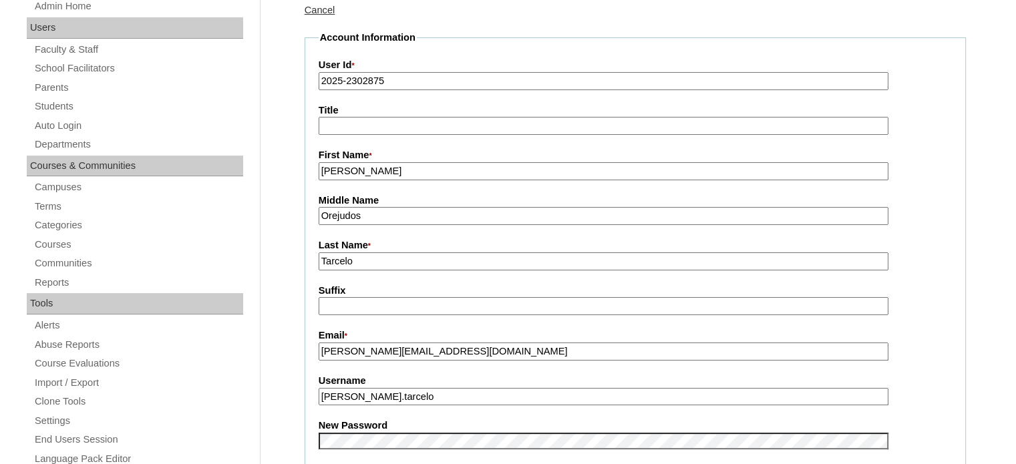
scroll to position [264, 0]
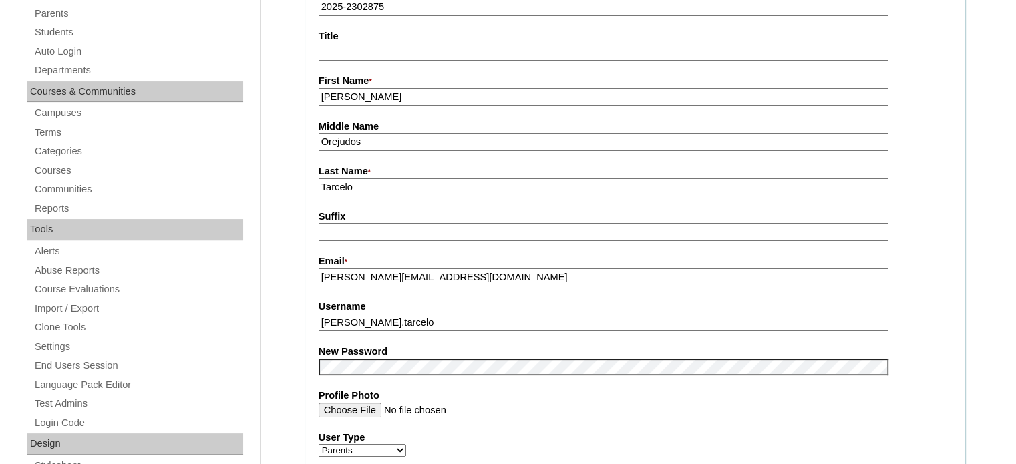
type input "2025-2302875"
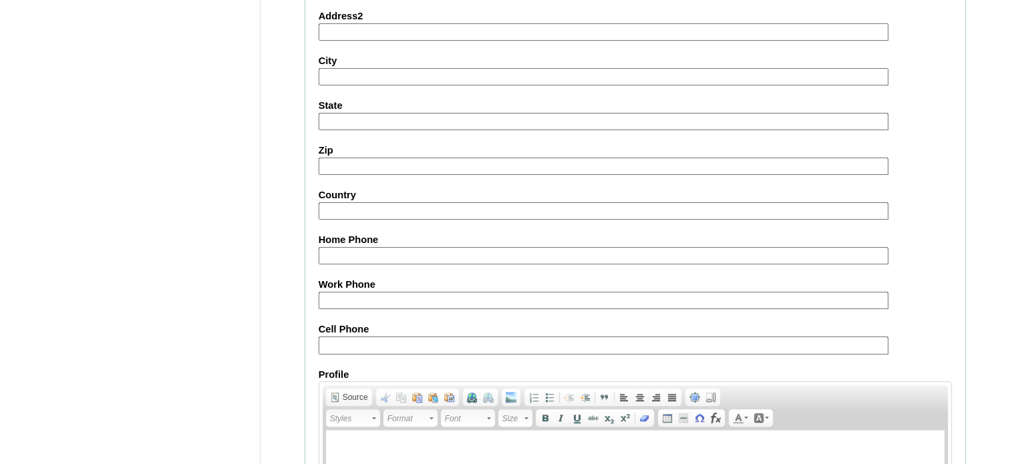
scroll to position [1278, 0]
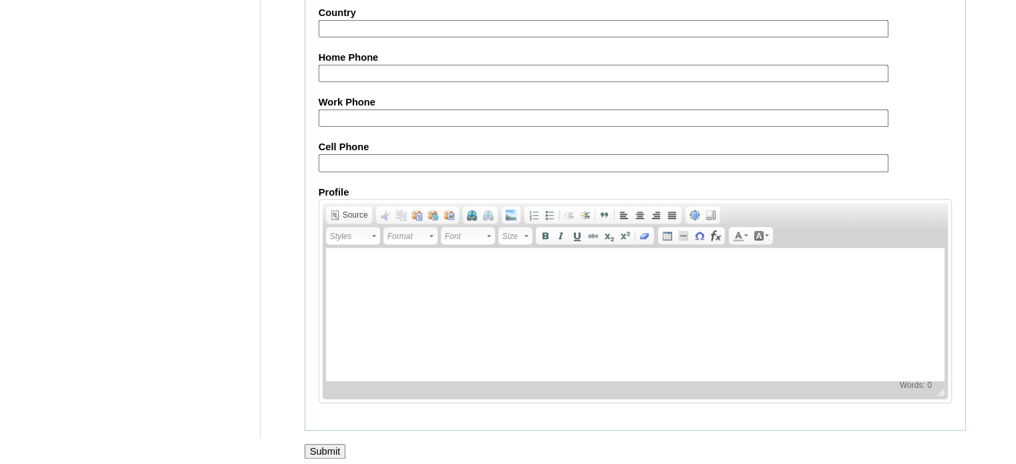
click at [332, 445] on input "Submit" at bounding box center [325, 451] width 41 height 15
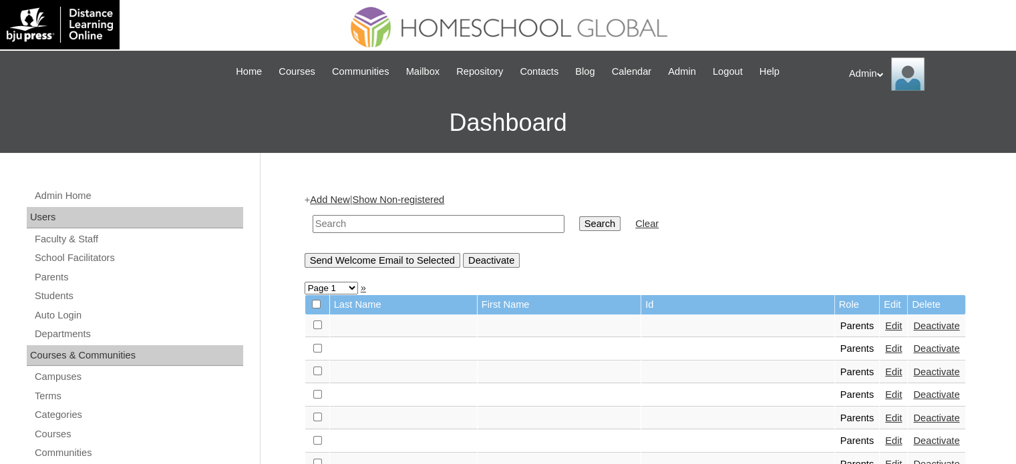
click at [414, 225] on input "text" at bounding box center [439, 224] width 252 height 18
type input "R"
click at [63, 299] on link "Students" at bounding box center [138, 296] width 210 height 17
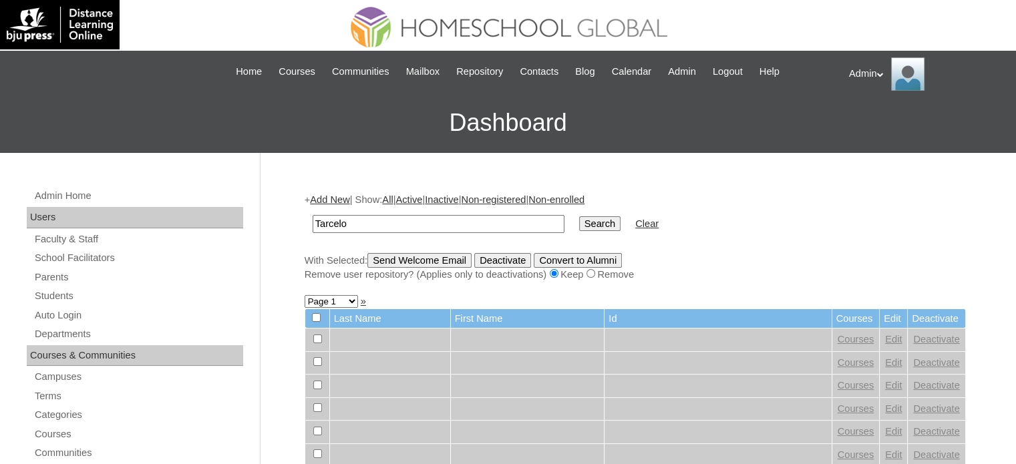
type input "Tarcelo"
click at [579, 229] on input "Search" at bounding box center [599, 224] width 41 height 15
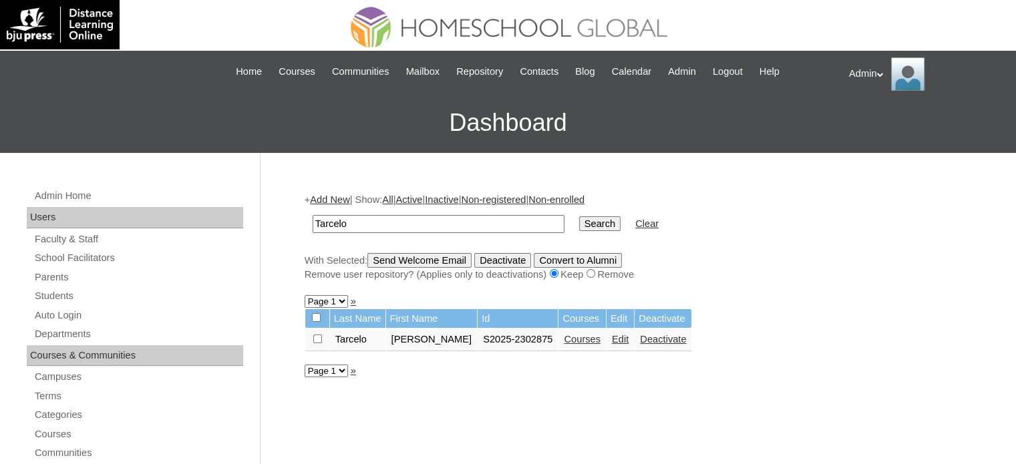
click at [578, 340] on link "Courses" at bounding box center [582, 339] width 37 height 11
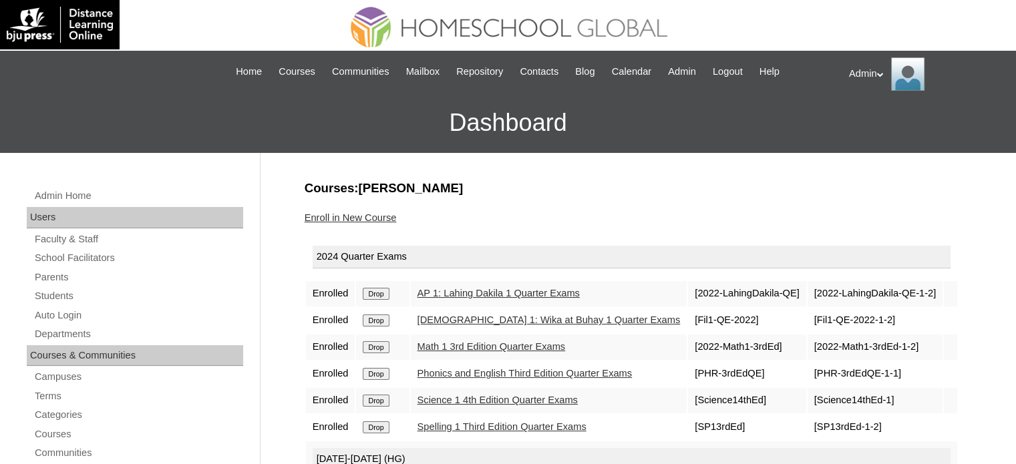
scroll to position [115, 0]
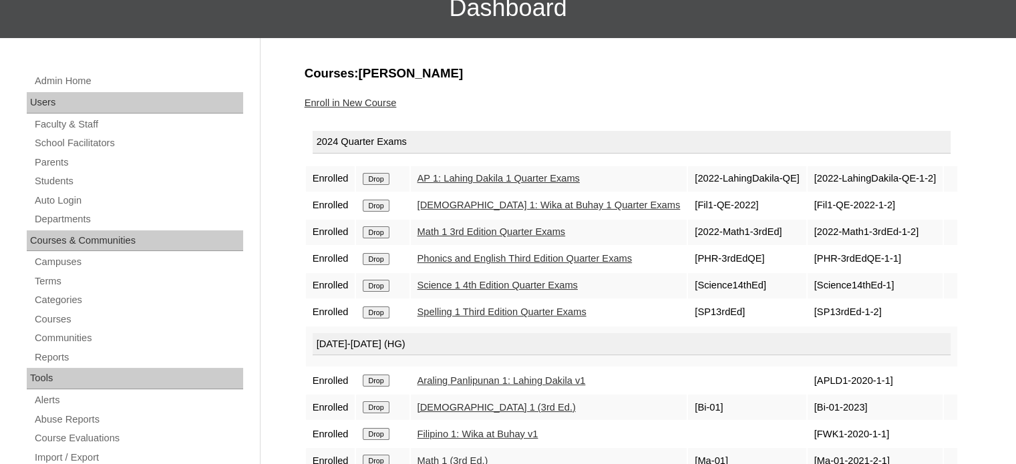
click at [383, 176] on input "Drop" at bounding box center [376, 179] width 26 height 12
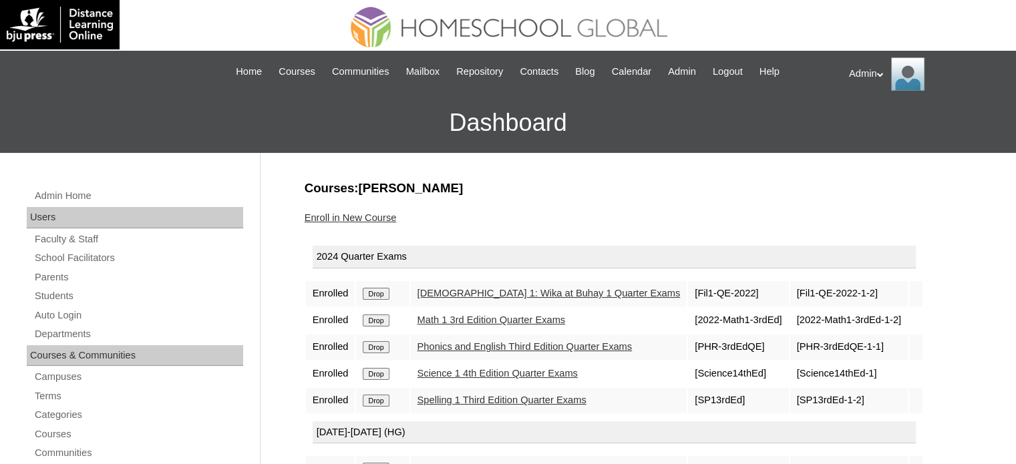
click at [376, 290] on input "Drop" at bounding box center [376, 294] width 26 height 12
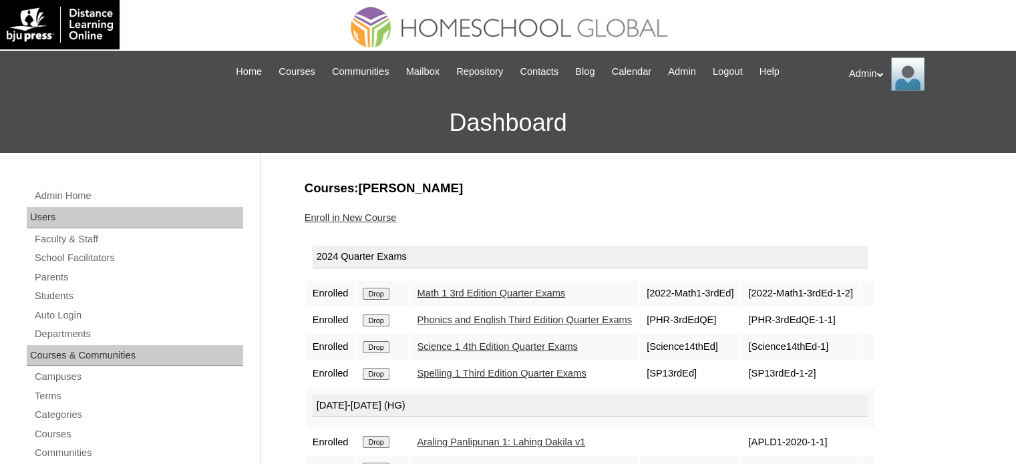
click at [376, 290] on input "Drop" at bounding box center [376, 294] width 26 height 12
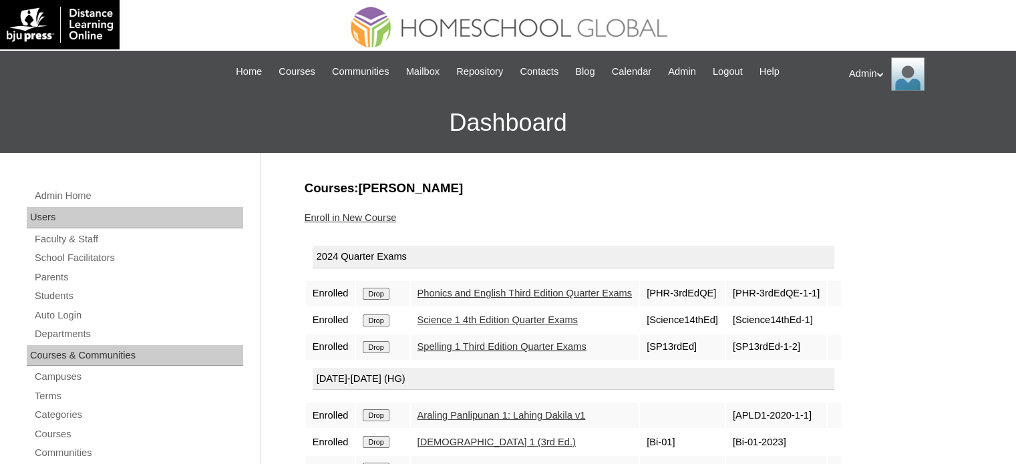
click at [376, 290] on input "Drop" at bounding box center [376, 294] width 26 height 12
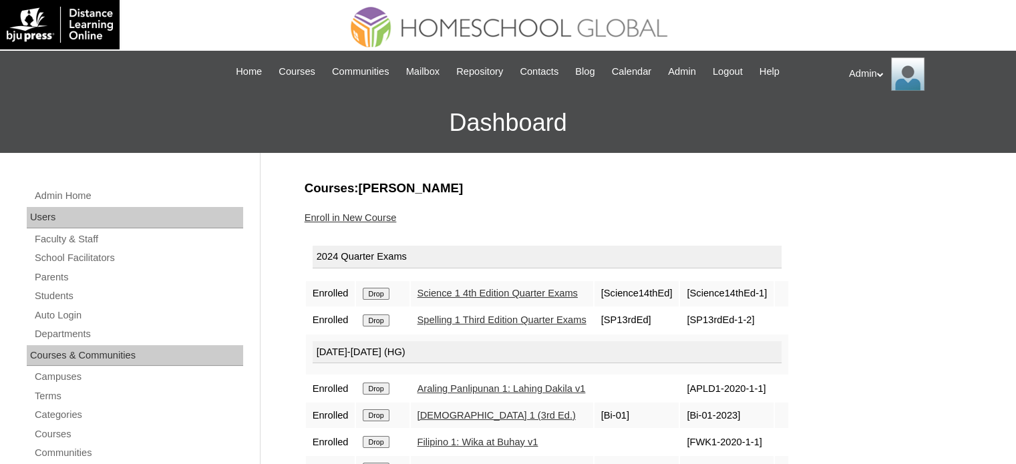
click at [370, 296] on input "Drop" at bounding box center [376, 294] width 26 height 12
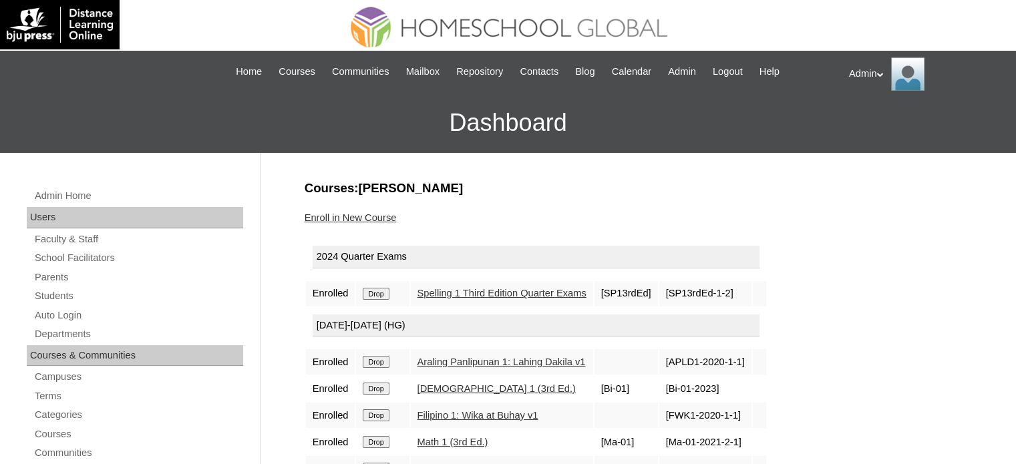
click at [370, 296] on input "Drop" at bounding box center [376, 294] width 26 height 12
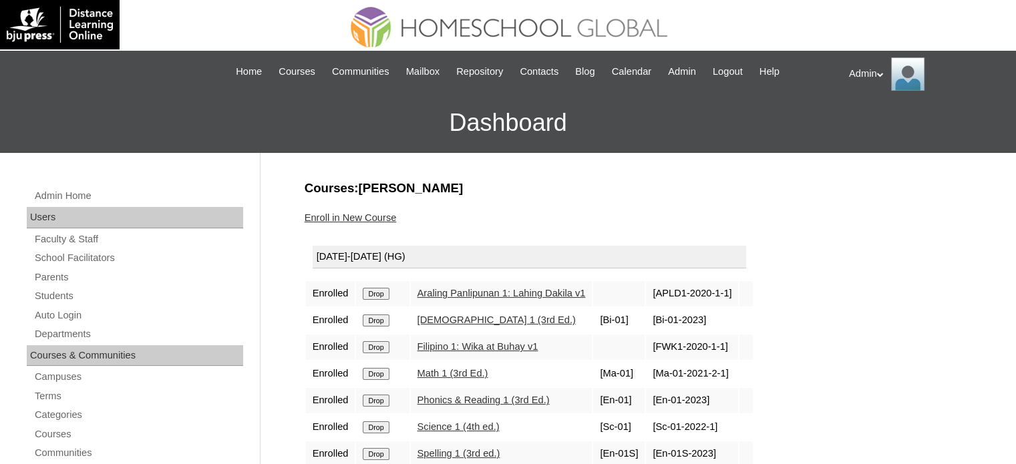
click at [386, 292] on input "Drop" at bounding box center [376, 294] width 26 height 12
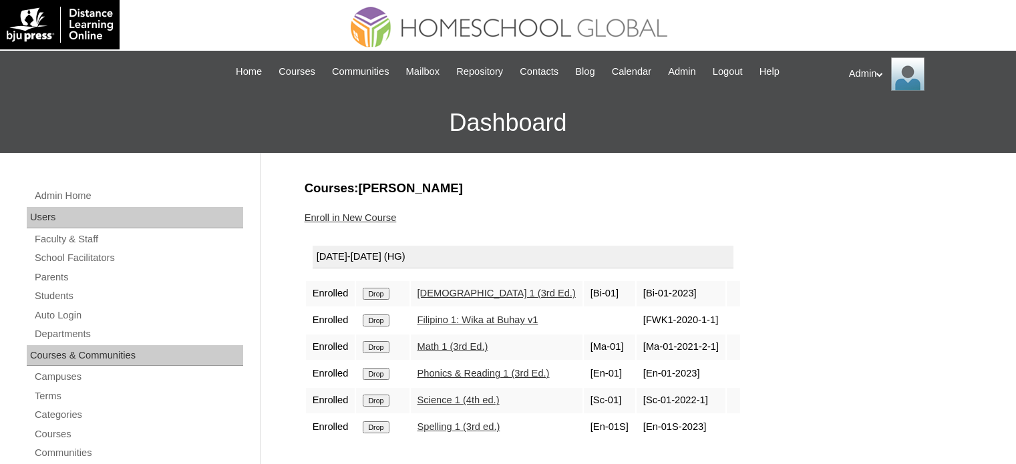
click at [386, 292] on input "Drop" at bounding box center [376, 294] width 26 height 12
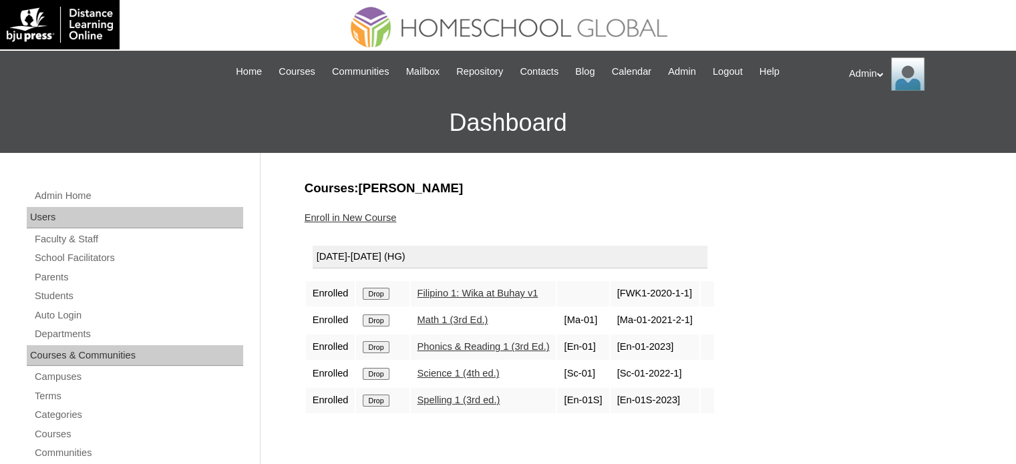
click at [386, 292] on input "Drop" at bounding box center [376, 294] width 26 height 12
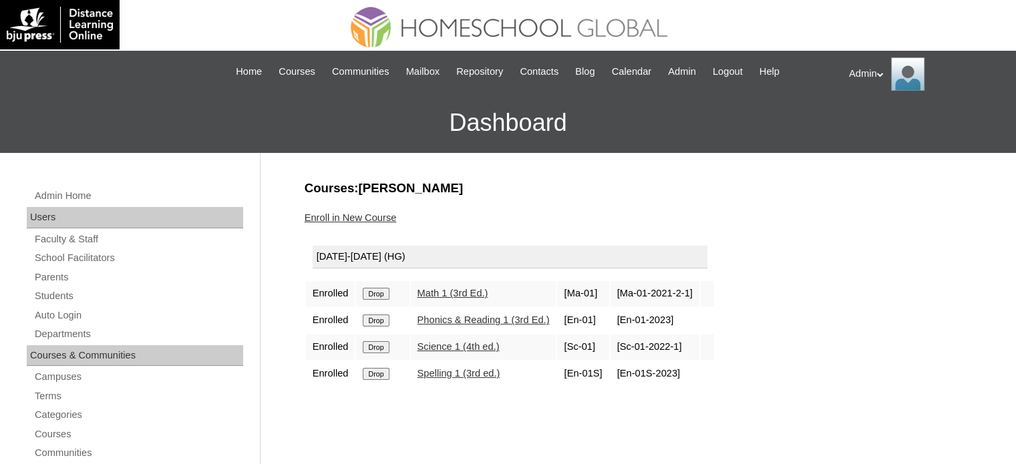
click at [386, 292] on input "Drop" at bounding box center [376, 294] width 26 height 12
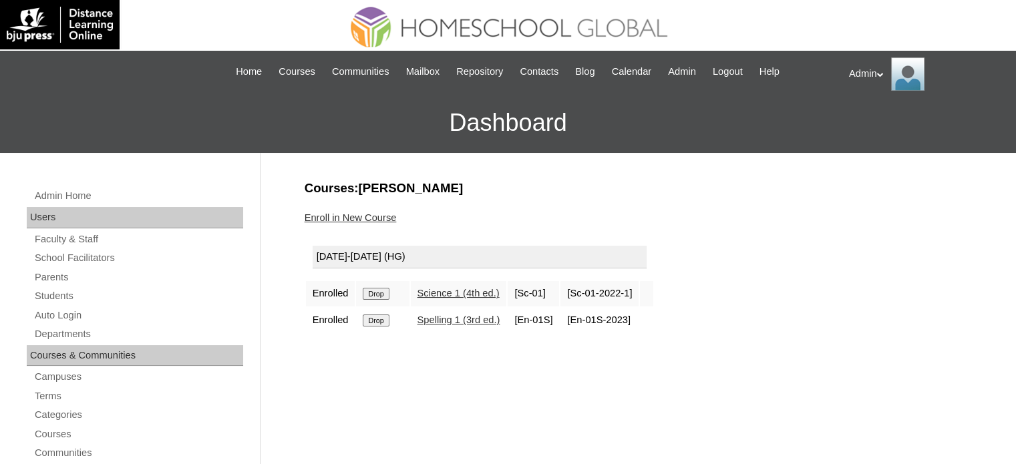
click at [386, 292] on input "Drop" at bounding box center [376, 294] width 26 height 12
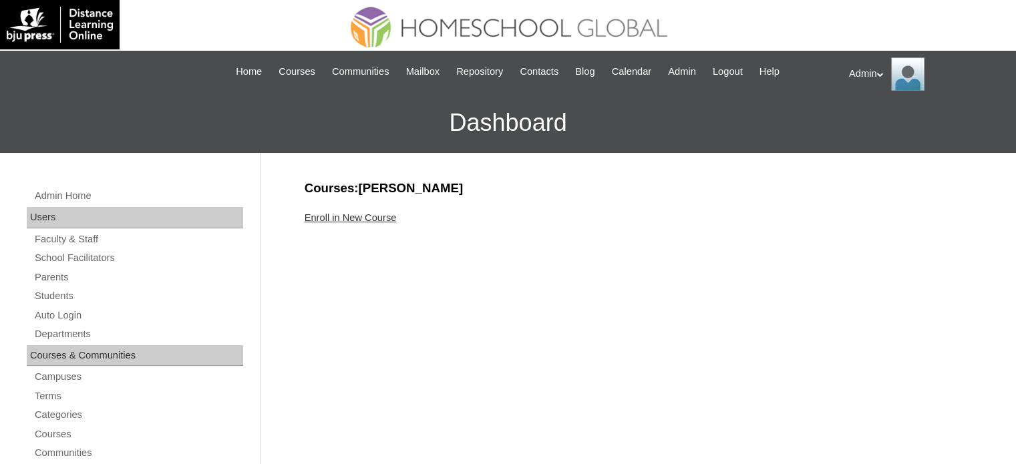
click at [372, 215] on link "Enroll in New Course" at bounding box center [351, 218] width 92 height 11
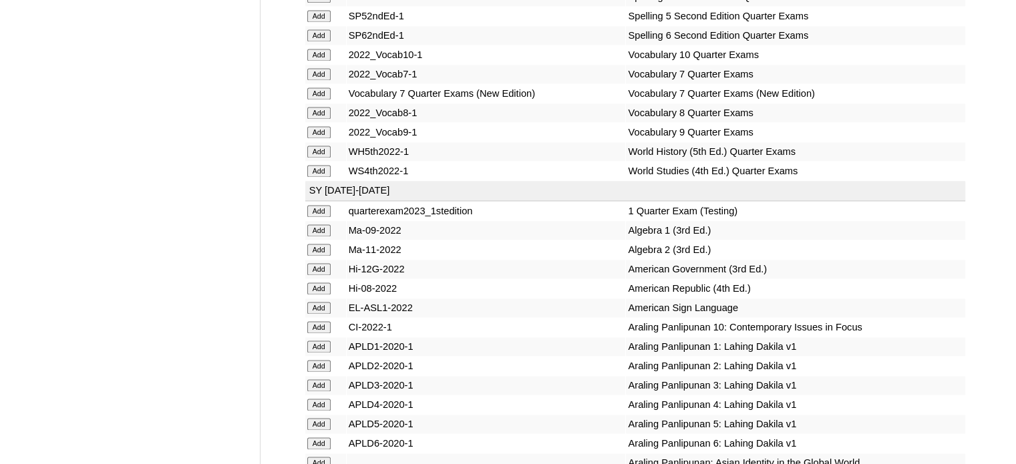
scroll to position [8381, 0]
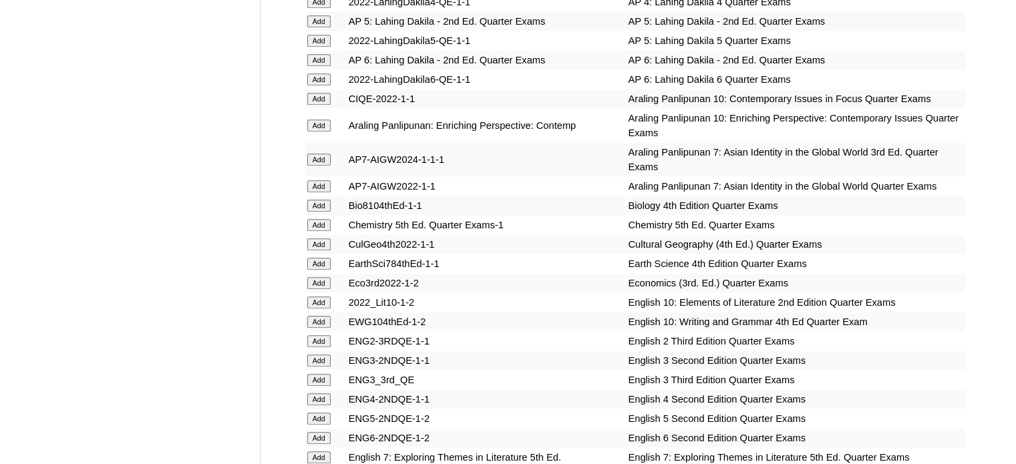
scroll to position [6006, 0]
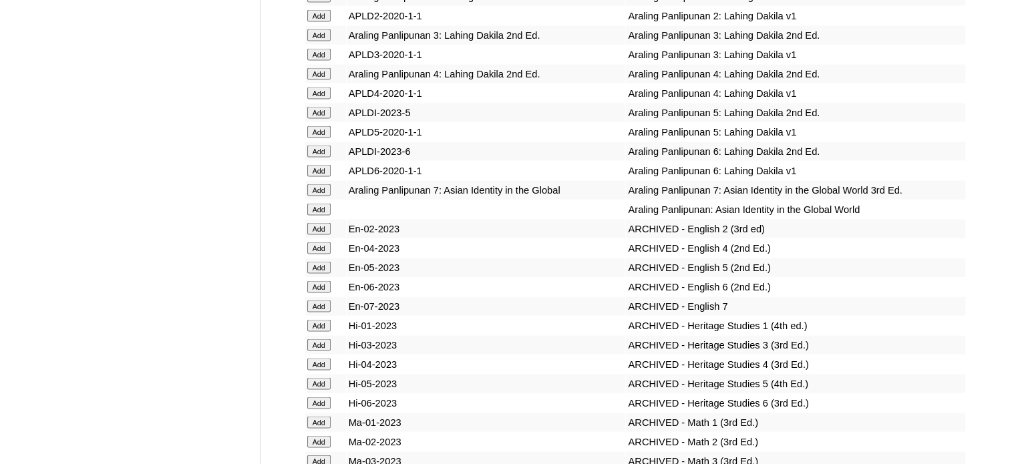
scroll to position [8804, 0]
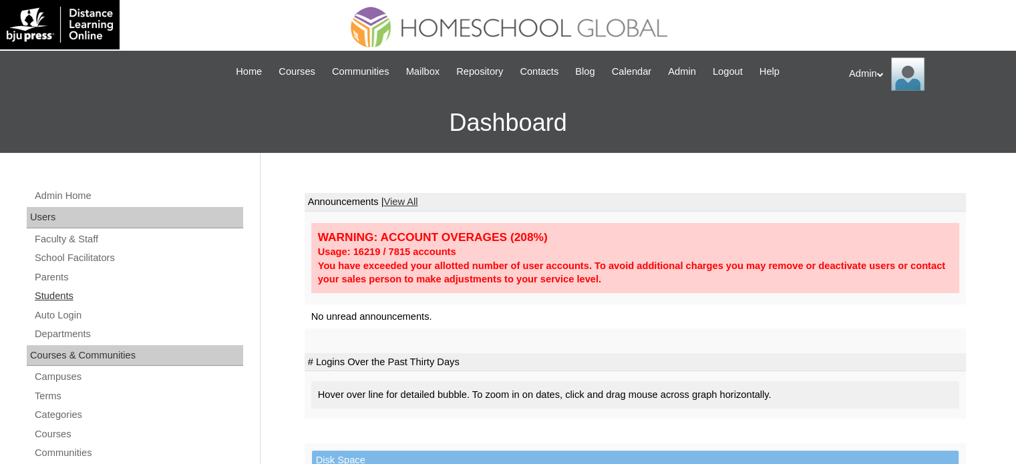
click at [46, 293] on link "Students" at bounding box center [138, 296] width 210 height 17
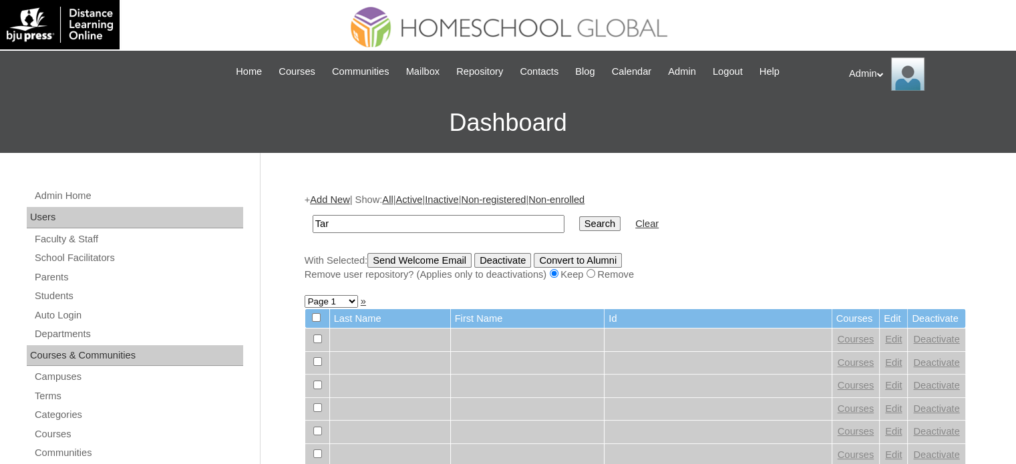
type input "Tarcelo"
click at [579, 217] on input "Search" at bounding box center [599, 224] width 41 height 15
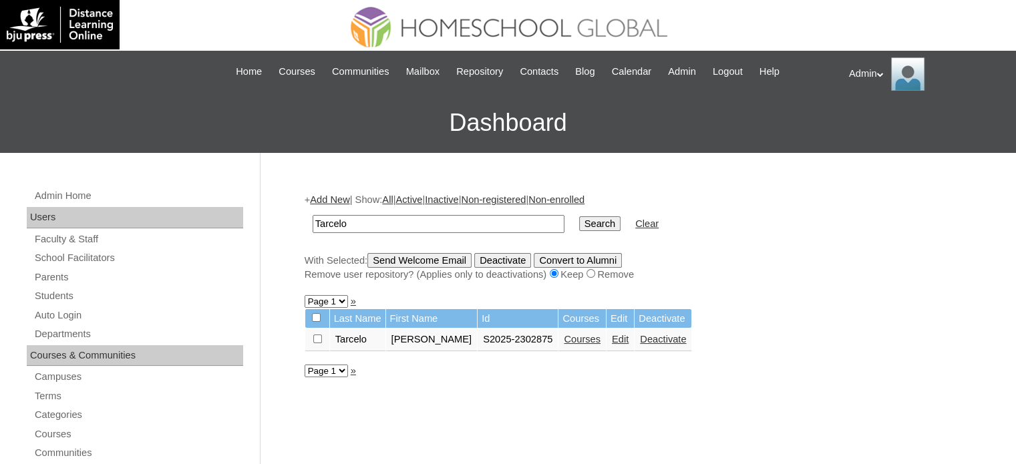
click at [574, 336] on link "Courses" at bounding box center [582, 339] width 37 height 11
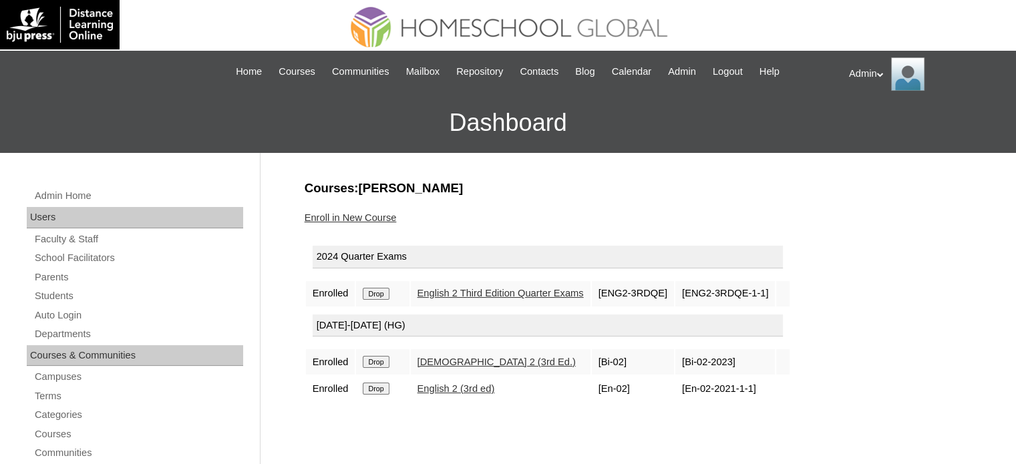
click at [367, 219] on link "Enroll in New Course" at bounding box center [351, 218] width 92 height 11
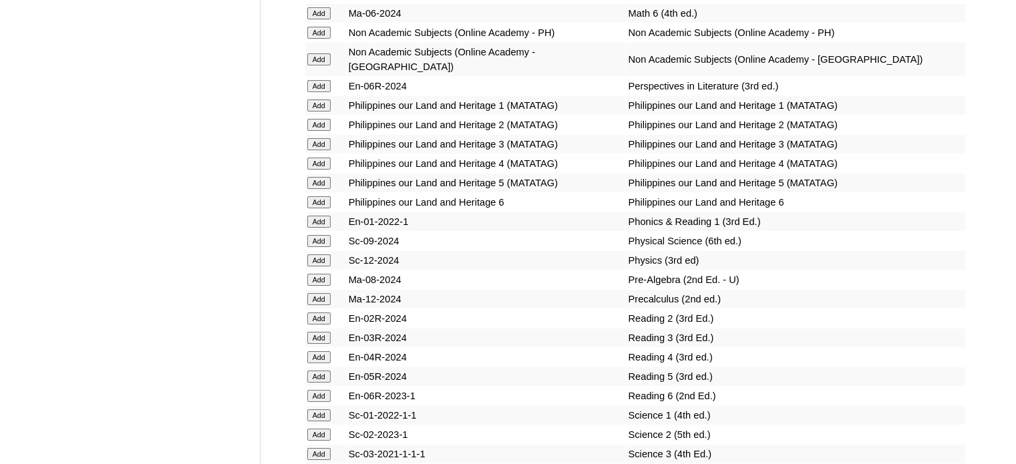
scroll to position [9882, 0]
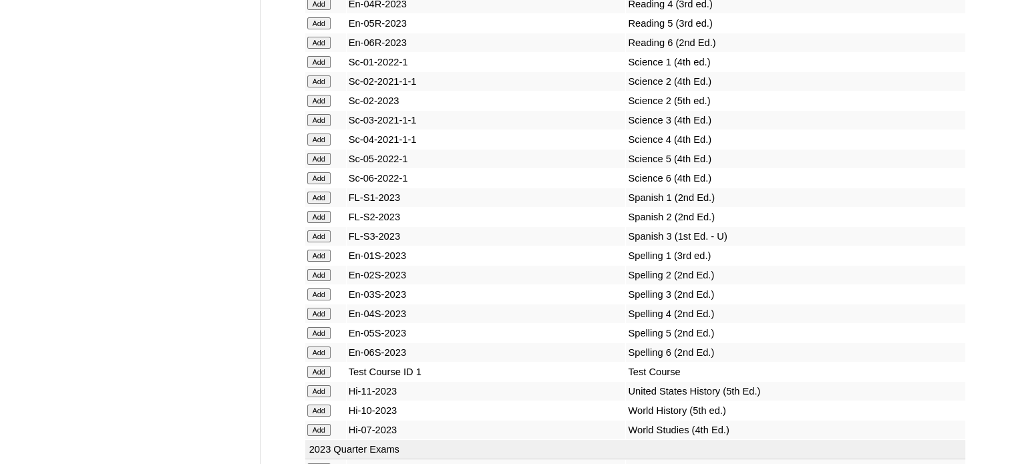
scroll to position [7168, 0]
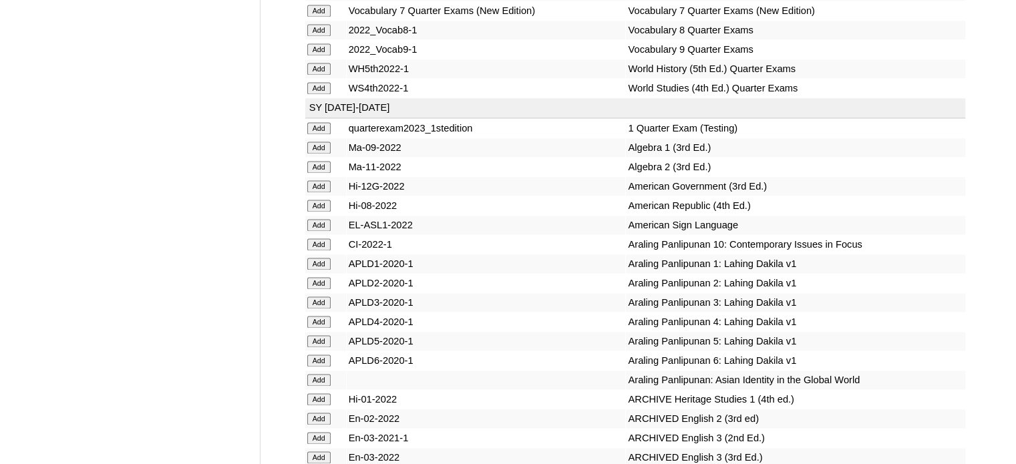
scroll to position [9343, 0]
